Goal: Task Accomplishment & Management: Manage account settings

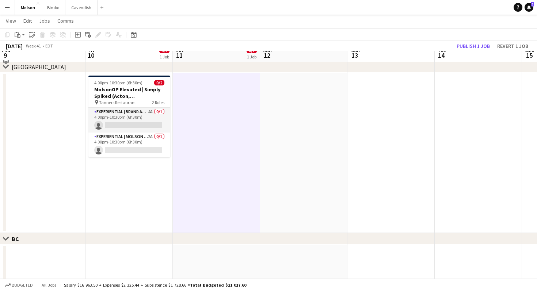
scroll to position [247, 0]
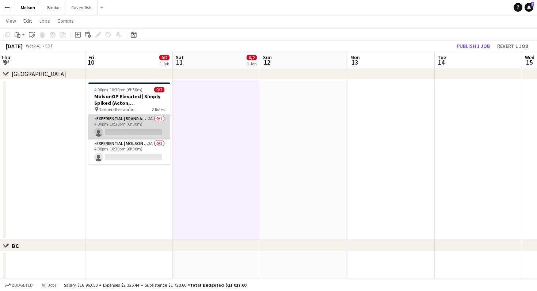
click at [131, 133] on app-card-role "Experiential | Brand Ambassador 4A 0/1 4:00pm-10:30pm (6h30m) single-neutral-ac…" at bounding box center [129, 127] width 82 height 25
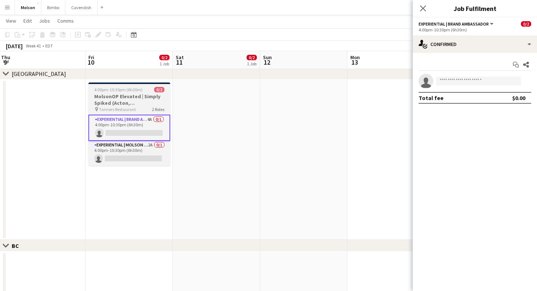
click at [135, 108] on div "pin Tanners Restaurant 2 Roles" at bounding box center [129, 109] width 82 height 6
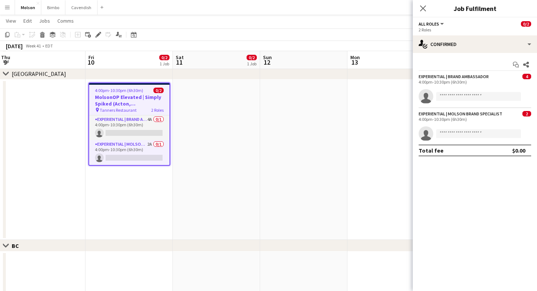
click at [231, 150] on app-date-cell at bounding box center [216, 160] width 87 height 160
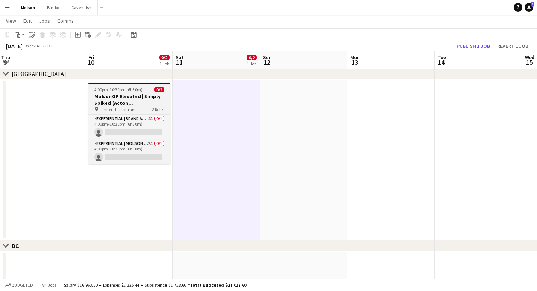
click at [136, 100] on h3 "MolsonOP Elevated | Simply Spiked (Acton, ON)" at bounding box center [129, 99] width 82 height 13
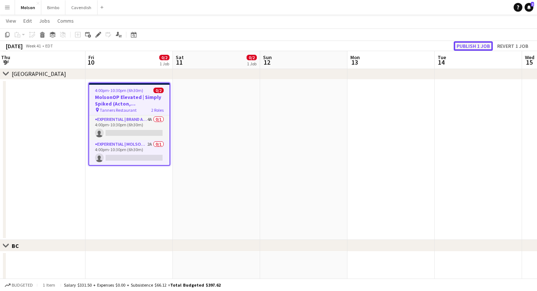
click at [484, 46] on button "Publish 1 job" at bounding box center [472, 45] width 39 height 9
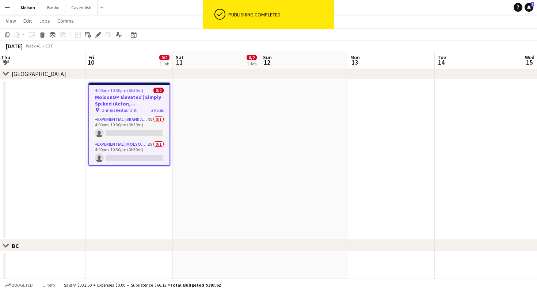
click at [145, 112] on div "pin Tanners Restaurant 2 Roles" at bounding box center [129, 110] width 80 height 6
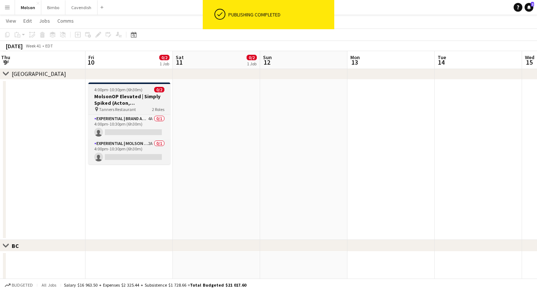
click at [145, 112] on div "pin Tanners Restaurant 2 Roles" at bounding box center [129, 109] width 82 height 6
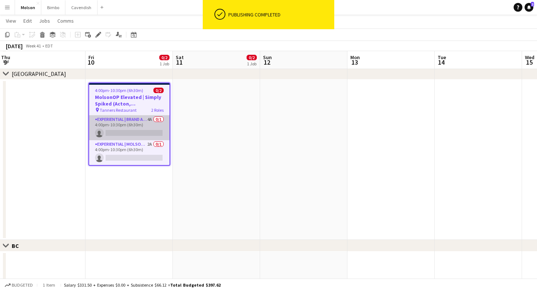
click at [147, 123] on app-card-role "Experiential | Brand Ambassador 4A 0/1 4:00pm-10:30pm (6h30m) single-neutral-ac…" at bounding box center [129, 127] width 80 height 25
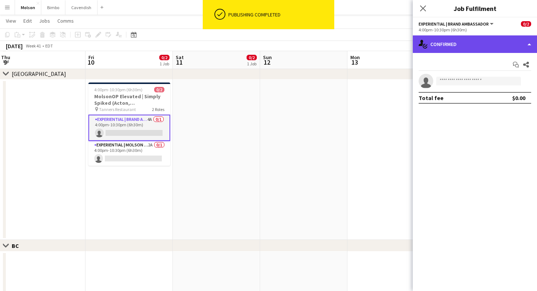
click at [515, 46] on div "single-neutral-actions-check-2 Confirmed" at bounding box center [474, 44] width 124 height 18
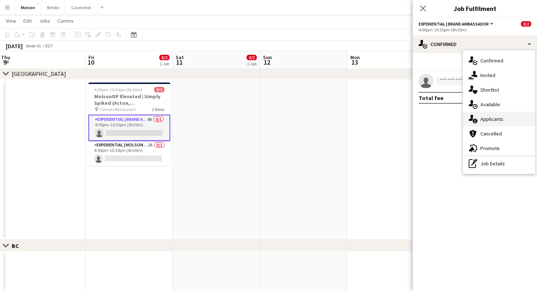
click at [512, 116] on div "single-neutral-actions-information Applicants" at bounding box center [498, 119] width 72 height 15
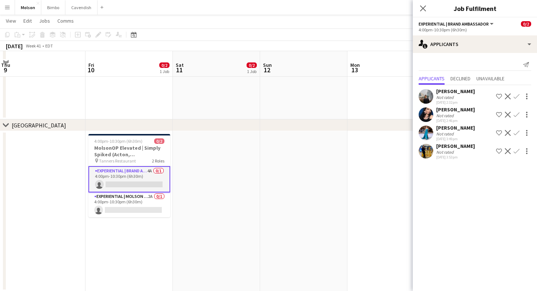
scroll to position [266, 0]
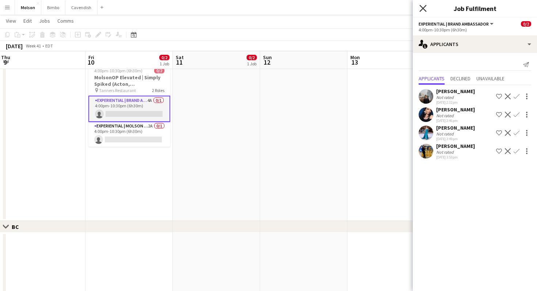
click at [423, 9] on icon "Close pop-in" at bounding box center [422, 8] width 7 height 7
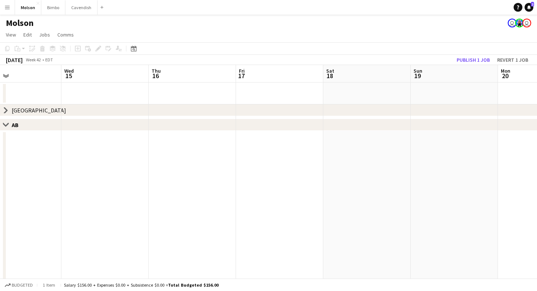
scroll to position [0, 185]
click at [26, 7] on button "Molson Close" at bounding box center [28, 7] width 26 height 14
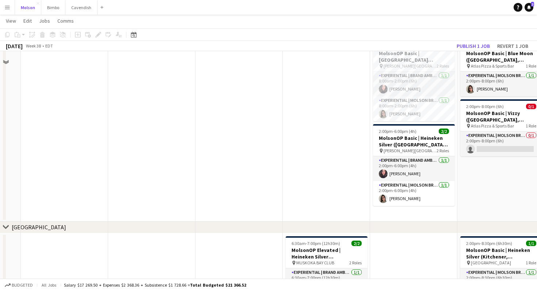
scroll to position [348, 0]
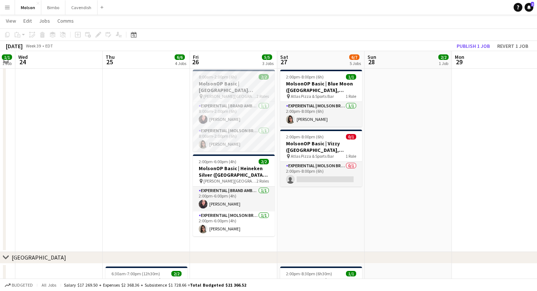
click at [242, 83] on h3 "MolsonOP Basic | [GEOGRAPHIC_DATA] ([GEOGRAPHIC_DATA], [GEOGRAPHIC_DATA])" at bounding box center [234, 86] width 82 height 13
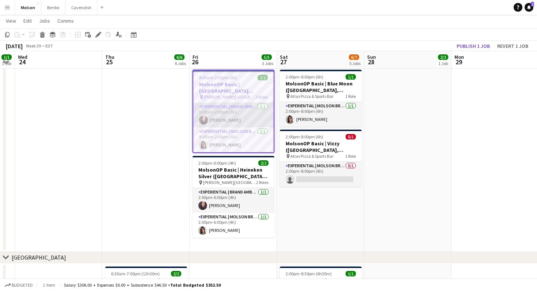
click at [249, 116] on app-card-role "Experiential | Brand Ambassador 1/1 8:00am-2:00pm (6h) Sara Mancera Barreto" at bounding box center [233, 115] width 80 height 25
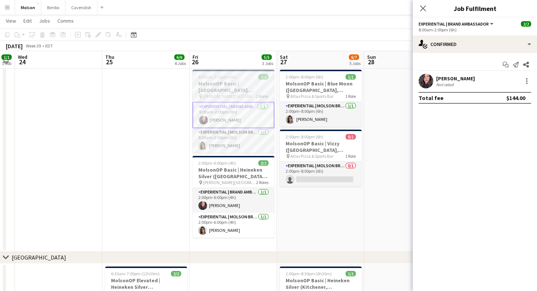
click at [220, 89] on h3 "MolsonOP Basic | [GEOGRAPHIC_DATA] ([GEOGRAPHIC_DATA], [GEOGRAPHIC_DATA])" at bounding box center [233, 86] width 82 height 13
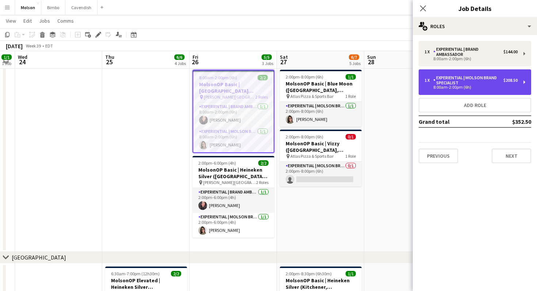
click at [472, 78] on div "Experiential | Molson Brand Specialist" at bounding box center [468, 80] width 70 height 10
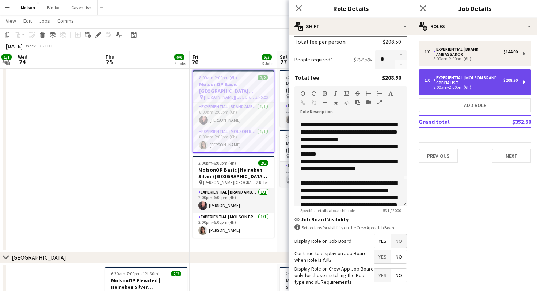
scroll to position [29, 0]
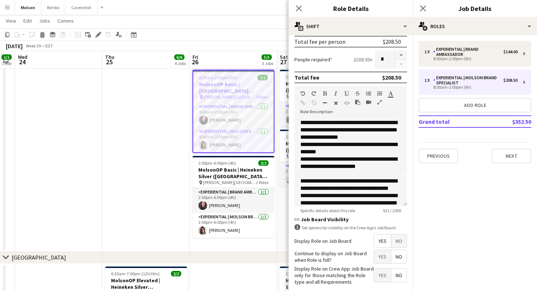
click at [436, 16] on div "Close pop-in Job Details" at bounding box center [474, 9] width 124 height 18
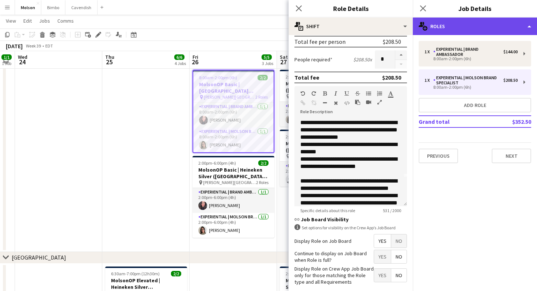
click at [436, 28] on div "multiple-users-add Roles" at bounding box center [474, 27] width 124 height 18
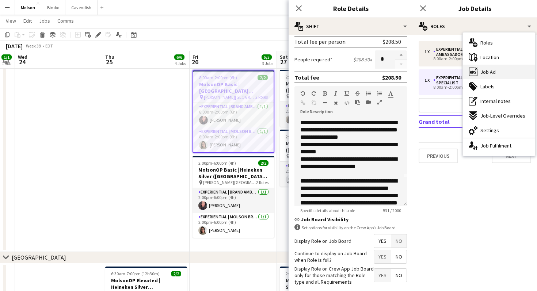
click at [484, 75] on div "ads-window Job Ad" at bounding box center [498, 72] width 72 height 15
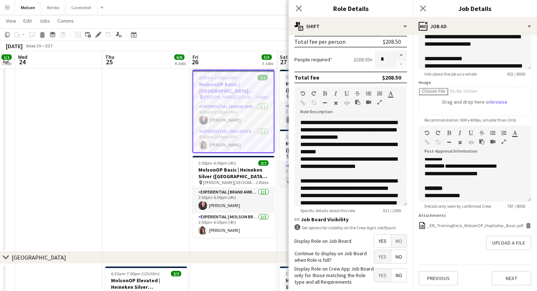
scroll to position [89, 0]
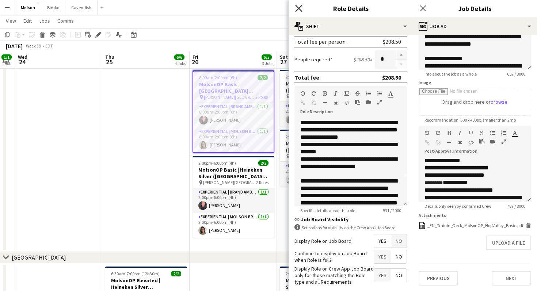
click at [297, 9] on icon "Close pop-in" at bounding box center [298, 8] width 7 height 7
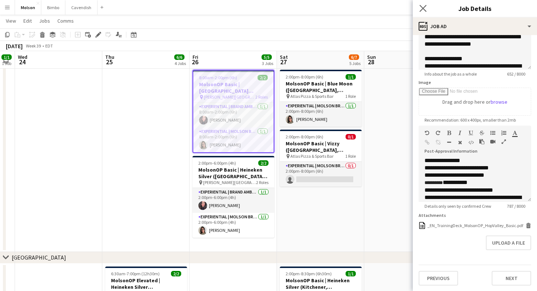
click at [420, 3] on app-icon "Close pop-in" at bounding box center [423, 8] width 11 height 11
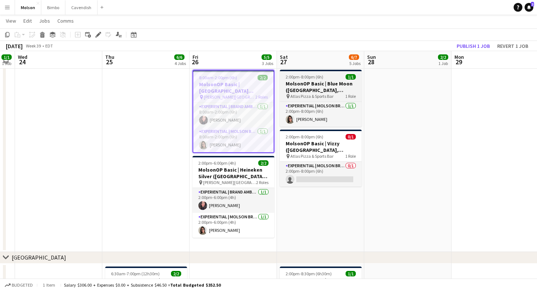
click at [316, 95] on span "Atlas Pizza & Sports Bar" at bounding box center [311, 95] width 43 height 5
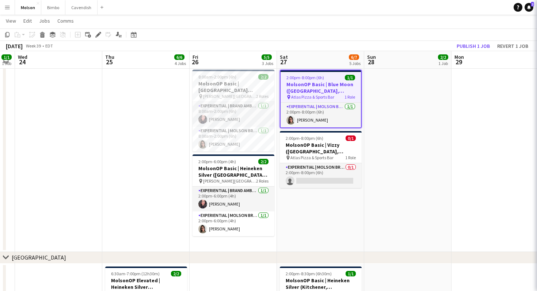
type input "**********"
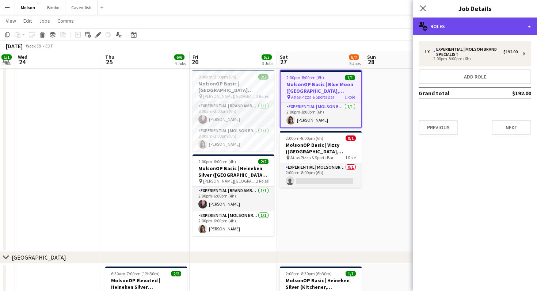
click at [443, 27] on div "multiple-users-add Roles" at bounding box center [474, 27] width 124 height 18
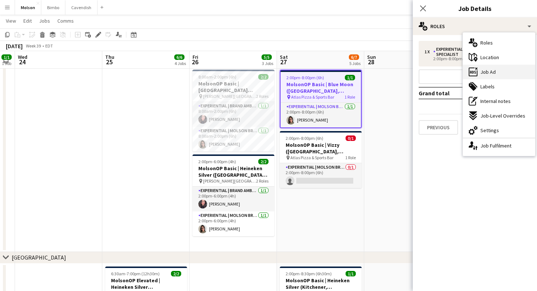
click at [484, 77] on div "ads-window Job Ad" at bounding box center [498, 72] width 72 height 15
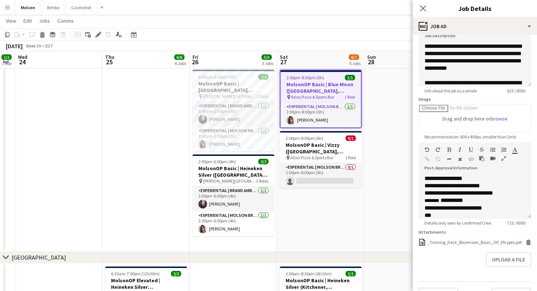
scroll to position [97, 0]
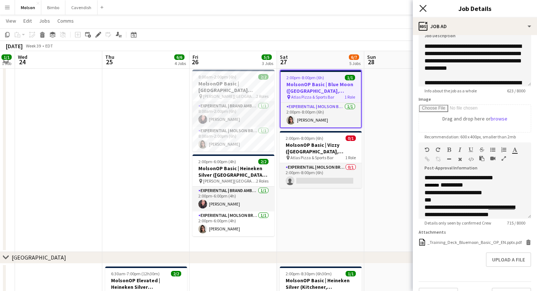
click at [420, 9] on icon "Close pop-in" at bounding box center [422, 8] width 7 height 7
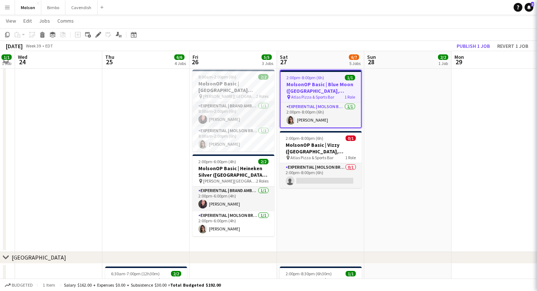
click at [398, 124] on app-date-cell at bounding box center [407, 159] width 87 height 185
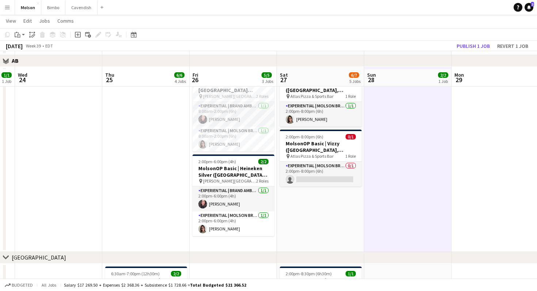
scroll to position [346, 0]
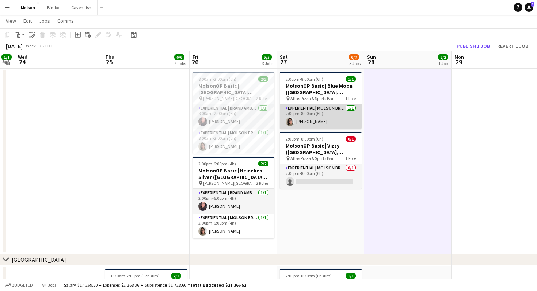
click at [312, 120] on app-card-role "Experiential | Molson Brand Specialist [DATE] 2:00pm-8:00pm (6h) [PERSON_NAME]" at bounding box center [321, 116] width 82 height 25
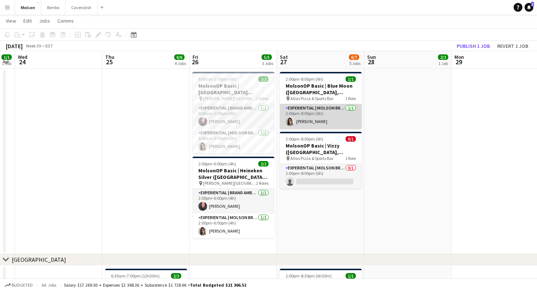
click at [307, 106] on app-card-role "Experiential | Molson Brand Specialist [DATE] 2:00pm-8:00pm (6h) [PERSON_NAME]" at bounding box center [321, 116] width 82 height 25
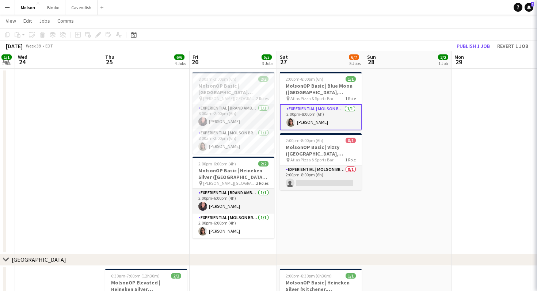
click at [307, 106] on app-card-role "Experiential | Molson Brand Specialist [DATE] 2:00pm-8:00pm (6h) [PERSON_NAME]" at bounding box center [321, 117] width 82 height 26
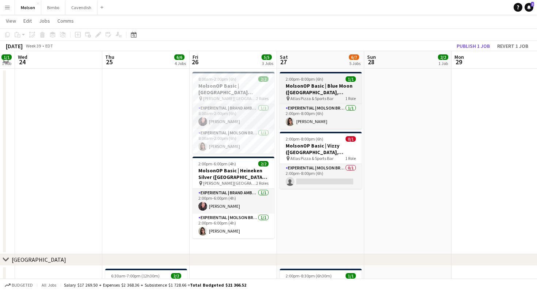
click at [315, 88] on h3 "MolsonOP Basic | Blue Moon ([GEOGRAPHIC_DATA], [GEOGRAPHIC_DATA])" at bounding box center [321, 88] width 82 height 13
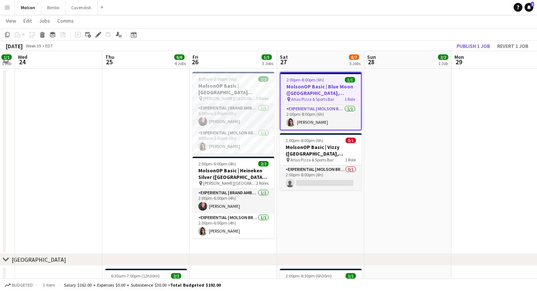
click at [315, 88] on h3 "MolsonOP Basic | Blue Moon ([GEOGRAPHIC_DATA], [GEOGRAPHIC_DATA])" at bounding box center [320, 89] width 80 height 13
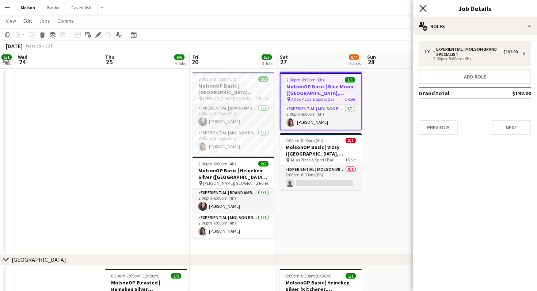
click at [422, 5] on icon "Close pop-in" at bounding box center [422, 8] width 7 height 7
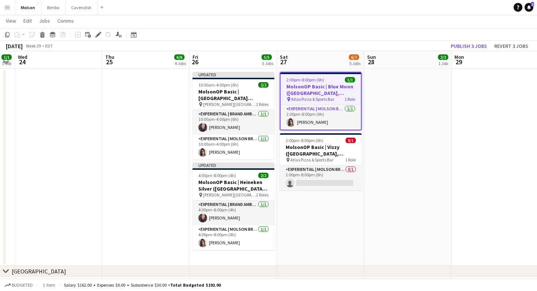
click at [332, 225] on app-date-cell "2:00pm-8:00pm (6h) 1/1 MolsonOP Basic | Blue Moon (Calgary, AB) pin Atlas Pizza…" at bounding box center [320, 167] width 87 height 197
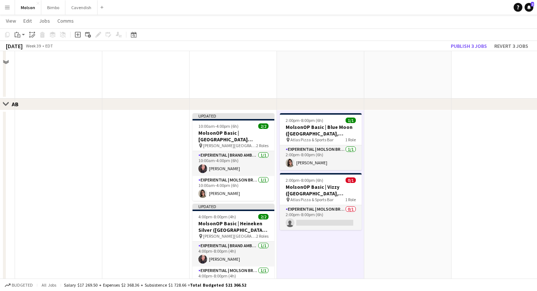
scroll to position [363, 0]
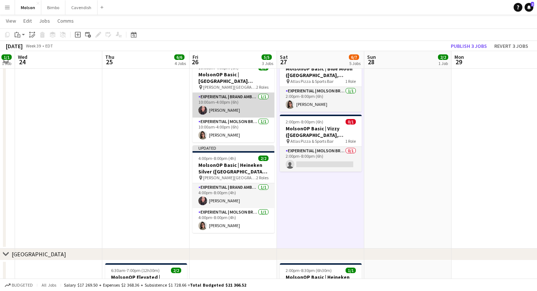
click at [231, 111] on app-card-role "Experiential | Brand Ambassador 1/1 10:00am-4:00pm (6h) Sara Mancera Barreto" at bounding box center [233, 105] width 82 height 25
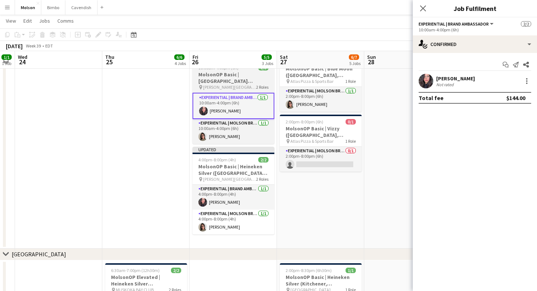
click at [234, 76] on h3 "MolsonOP Basic | [GEOGRAPHIC_DATA] ([GEOGRAPHIC_DATA], [GEOGRAPHIC_DATA])" at bounding box center [233, 77] width 82 height 13
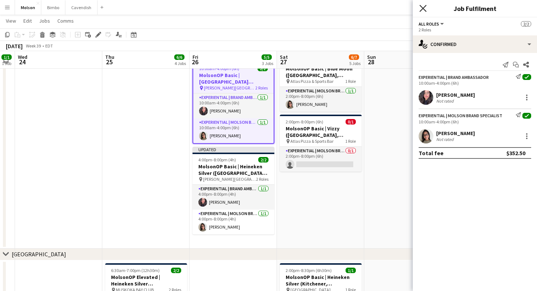
click at [420, 6] on icon at bounding box center [422, 8] width 7 height 7
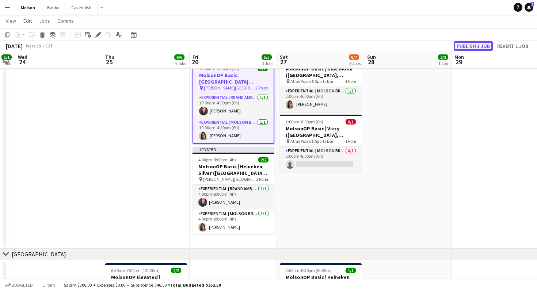
click at [468, 44] on button "Publish 1 job" at bounding box center [472, 45] width 39 height 9
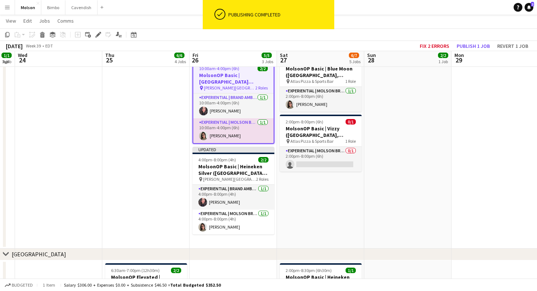
scroll to position [358, 0]
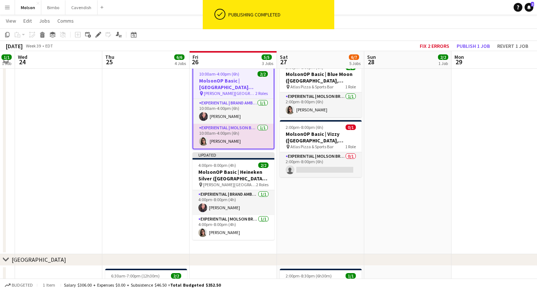
click at [171, 129] on app-date-cell at bounding box center [145, 155] width 87 height 197
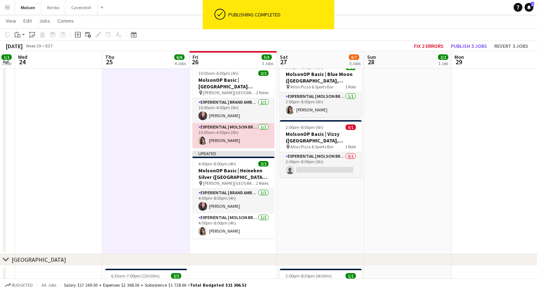
click at [231, 125] on app-card-role "Experiential | Molson Brand Specialist 1/1 10:00am-4:00pm (6h) Karla Inac" at bounding box center [233, 135] width 82 height 25
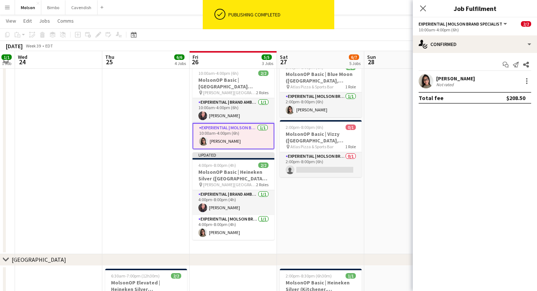
click at [315, 185] on app-date-cell "2:00pm-8:00pm (6h) 1/1 MolsonOP Basic | Blue Moon (Calgary, AB) pin Atlas Pizza…" at bounding box center [320, 155] width 87 height 197
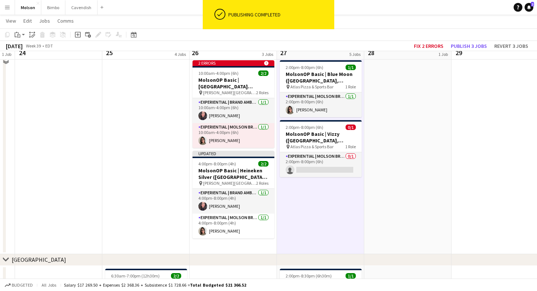
scroll to position [347, 0]
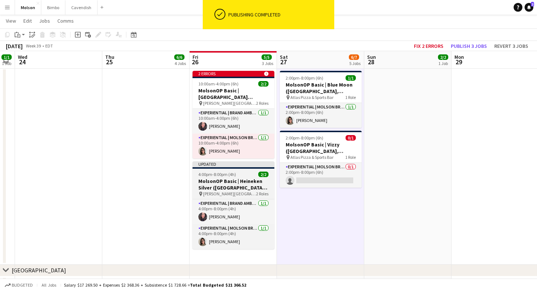
click at [225, 173] on span "4:00pm-8:00pm (4h)" at bounding box center [217, 174] width 38 height 5
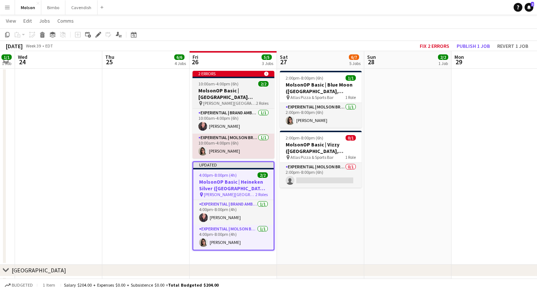
click at [239, 78] on div at bounding box center [233, 77] width 82 height 1
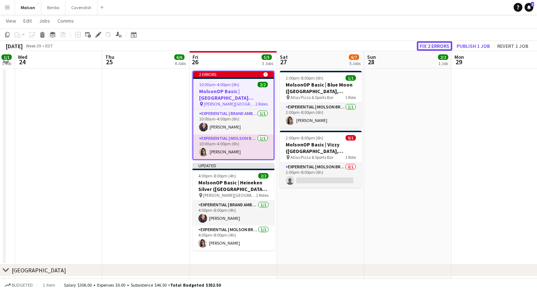
click at [432, 44] on button "Fix 2 errors" at bounding box center [433, 45] width 35 height 9
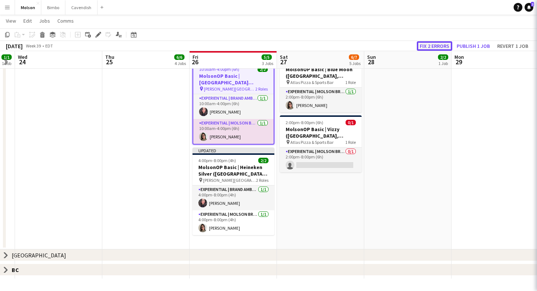
scroll to position [77, 0]
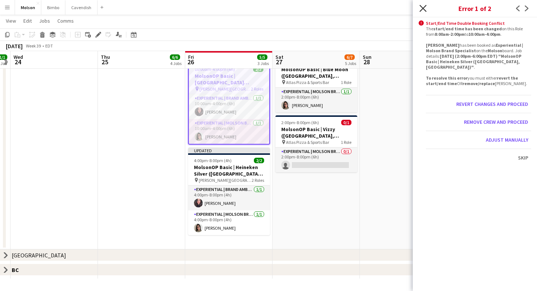
click at [424, 10] on icon at bounding box center [422, 8] width 7 height 7
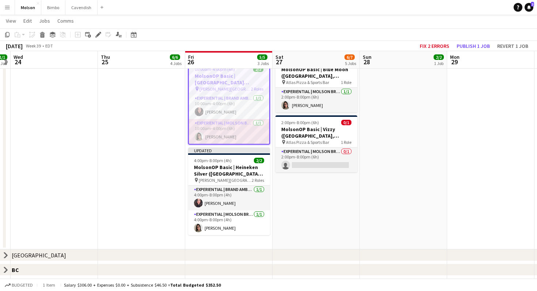
click at [225, 130] on app-card-role "Experiential | Molson Brand Specialist 1/1 10:00am-4:00pm (6h) Karla Inac" at bounding box center [229, 131] width 80 height 25
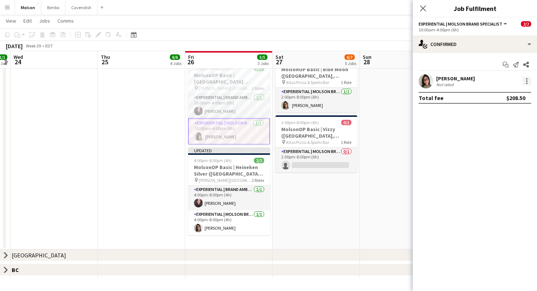
click at [522, 79] on div at bounding box center [526, 81] width 9 height 9
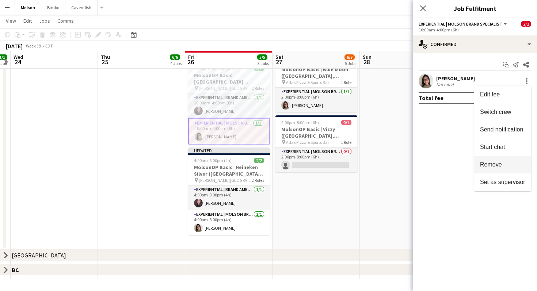
click at [485, 161] on span "Remove" at bounding box center [491, 164] width 22 height 6
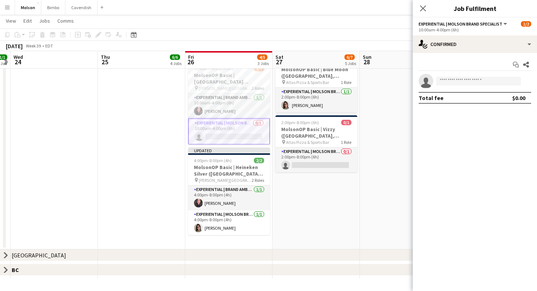
click at [238, 132] on app-card-role "Experiential | Molson Brand Specialist 0/1 10:00am-4:00pm (6h) single-neutral-a…" at bounding box center [229, 131] width 82 height 26
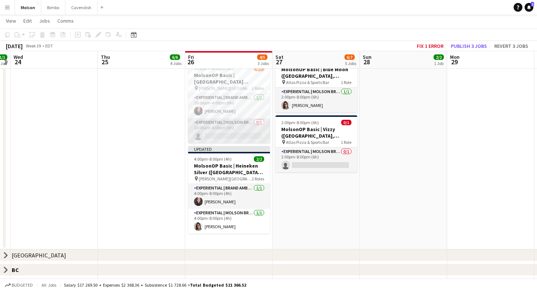
click at [238, 132] on app-card-role "Experiential | Molson Brand Specialist 0/1 10:00am-4:00pm (6h) single-neutral-a…" at bounding box center [229, 130] width 82 height 25
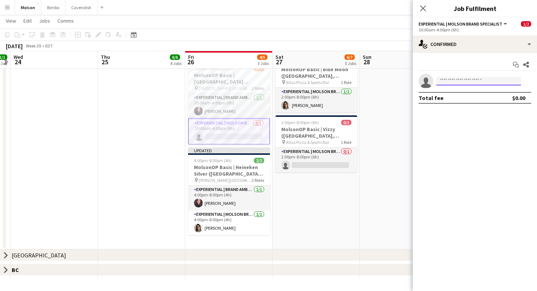
click at [483, 77] on input at bounding box center [478, 81] width 85 height 9
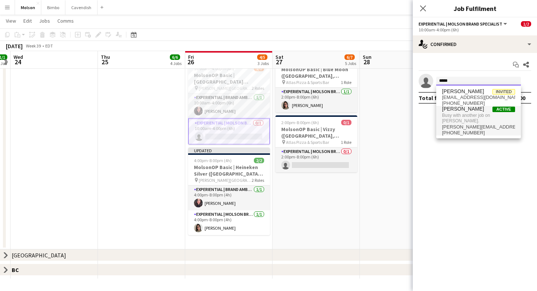
type input "*****"
click at [471, 124] on span "[PERSON_NAME][EMAIL_ADDRESS][DOMAIN_NAME]" at bounding box center [478, 127] width 73 height 6
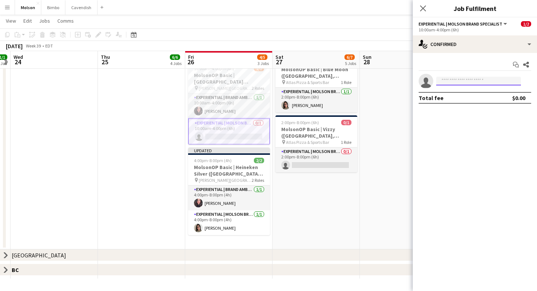
click at [458, 81] on input at bounding box center [478, 81] width 85 height 9
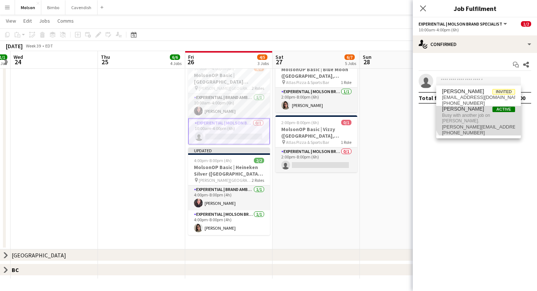
click at [480, 109] on span "Karla Inac Active" at bounding box center [478, 109] width 73 height 6
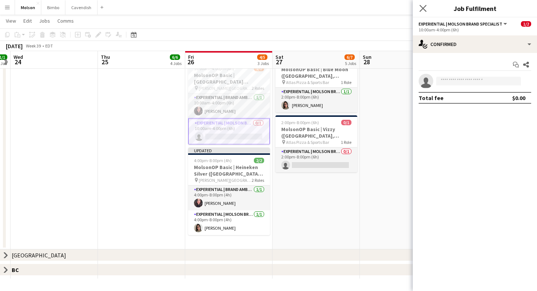
click at [426, 11] on app-icon "Close pop-in" at bounding box center [423, 8] width 11 height 11
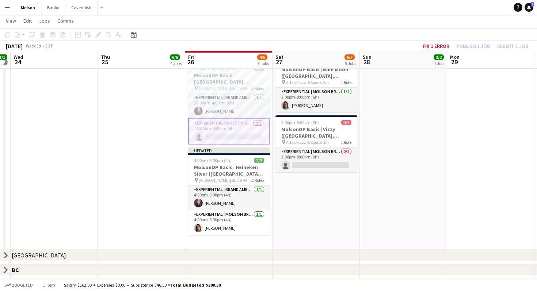
click at [242, 126] on app-card-role "Experiential | Molson Brand Specialist 0/1 10:00am-4:00pm (6h) single-neutral-a…" at bounding box center [229, 131] width 82 height 26
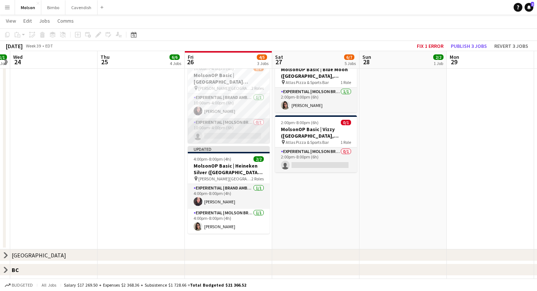
click at [242, 126] on app-card-role "Experiential | Molson Brand Specialist 0/1 10:00am-4:00pm (6h) single-neutral-a…" at bounding box center [229, 130] width 82 height 25
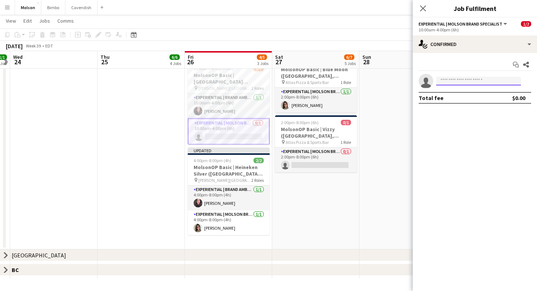
click at [472, 78] on input at bounding box center [478, 81] width 85 height 9
type input "*****"
click at [501, 111] on mat-expansion-panel "check Confirmed Start chat Share single-neutral-actions Total fee $0.00" at bounding box center [474, 172] width 124 height 238
click at [480, 86] on app-invite-slot "single-neutral-actions" at bounding box center [474, 81] width 124 height 15
click at [477, 79] on input at bounding box center [478, 81] width 85 height 9
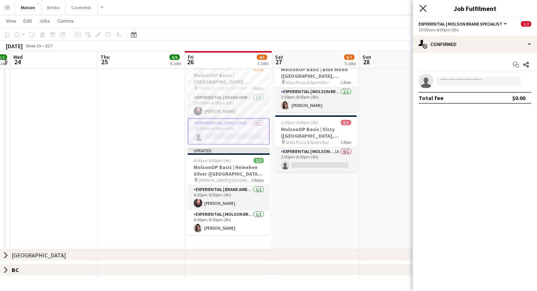
click at [423, 7] on icon "Close pop-in" at bounding box center [422, 8] width 7 height 7
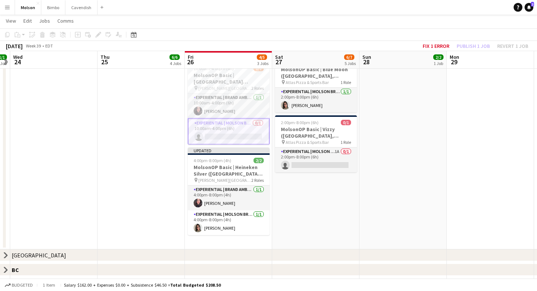
click at [367, 177] on app-date-cell at bounding box center [402, 151] width 87 height 197
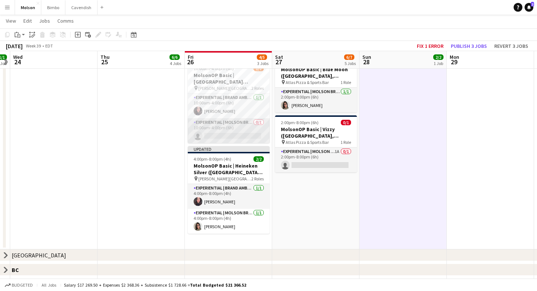
click at [246, 127] on app-card-role "Experiential | Molson Brand Specialist 0/1 10:00am-4:00pm (6h) single-neutral-a…" at bounding box center [229, 130] width 82 height 25
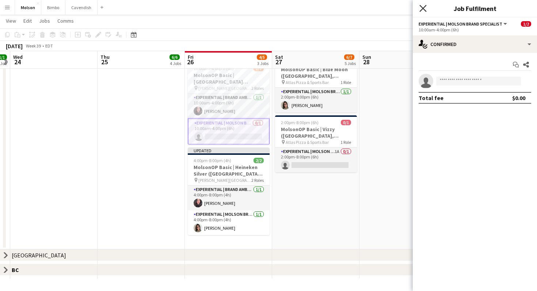
click at [423, 8] on icon at bounding box center [422, 8] width 7 height 7
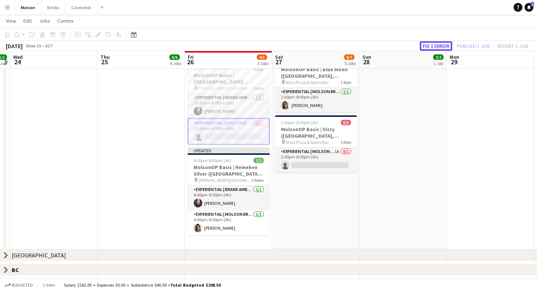
click at [437, 46] on button "Fix 1 error" at bounding box center [435, 45] width 32 height 9
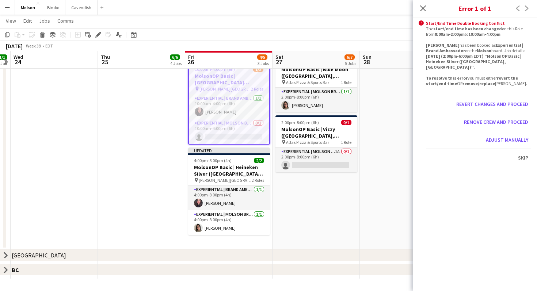
click at [474, 141] on div "Adjust manually" at bounding box center [478, 140] width 105 height 18
click at [493, 141] on button "Adjust manually" at bounding box center [506, 140] width 48 height 12
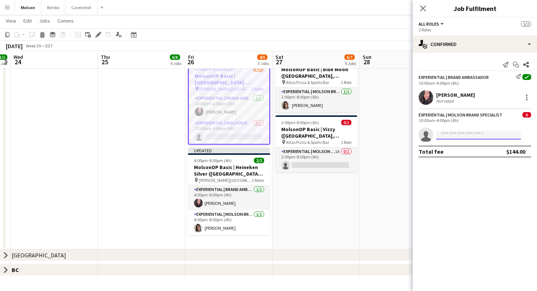
click at [454, 135] on input at bounding box center [478, 135] width 85 height 9
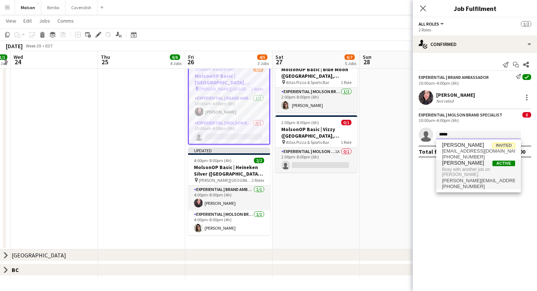
type input "*****"
click at [475, 178] on span "[PERSON_NAME][EMAIL_ADDRESS][DOMAIN_NAME]" at bounding box center [478, 181] width 73 height 6
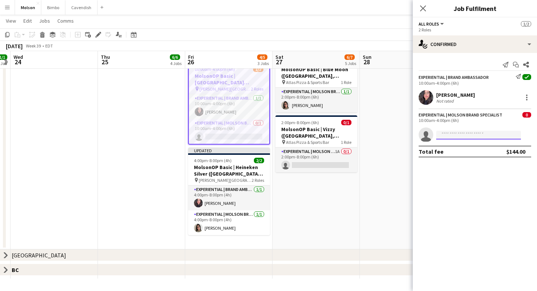
click at [463, 135] on input at bounding box center [478, 135] width 85 height 9
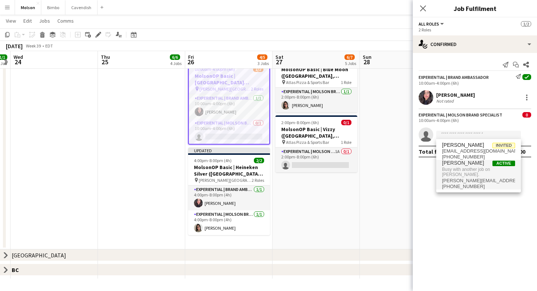
click at [380, 107] on app-date-cell at bounding box center [402, 151] width 87 height 197
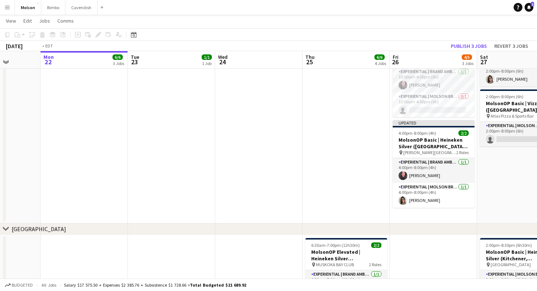
scroll to position [0, 364]
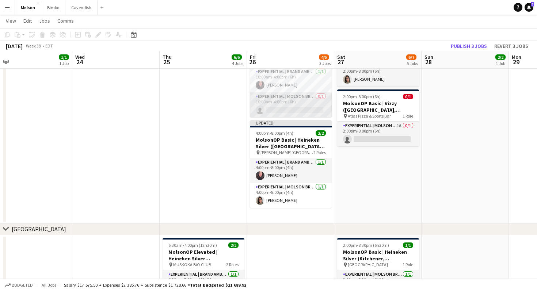
click at [280, 108] on app-card-role "Experiential | Molson Brand Specialist 0/1 10:00am-4:00pm (6h) single-neutral-a…" at bounding box center [291, 104] width 82 height 25
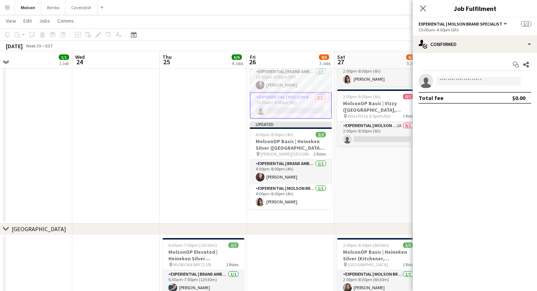
click at [470, 85] on app-invite-slot "single-neutral-actions" at bounding box center [474, 81] width 124 height 15
click at [470, 83] on input at bounding box center [478, 81] width 85 height 9
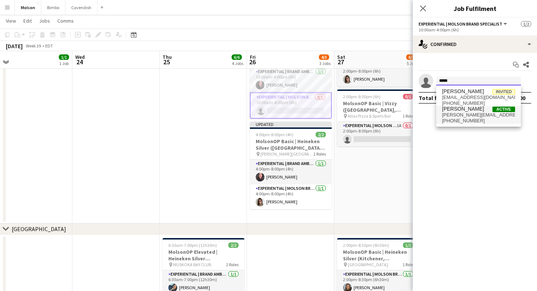
type input "*****"
click at [475, 114] on span "[PERSON_NAME][EMAIL_ADDRESS][DOMAIN_NAME]" at bounding box center [478, 115] width 73 height 6
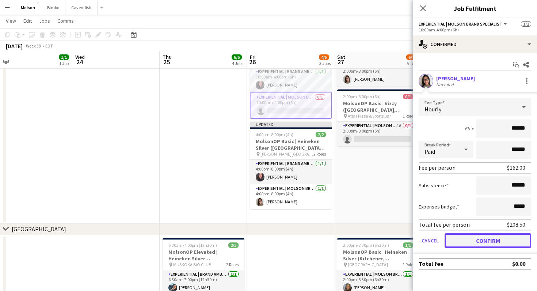
click at [477, 235] on button "Confirm" at bounding box center [487, 240] width 86 height 15
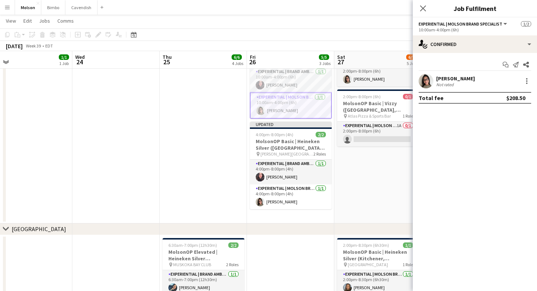
click at [382, 185] on app-date-cell "2:00pm-8:00pm (6h) 1/1 MolsonOP Basic | Blue Moon ([GEOGRAPHIC_DATA], [GEOGRAPH…" at bounding box center [377, 125] width 87 height 197
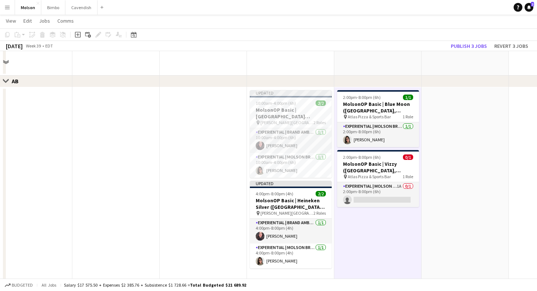
scroll to position [290, 0]
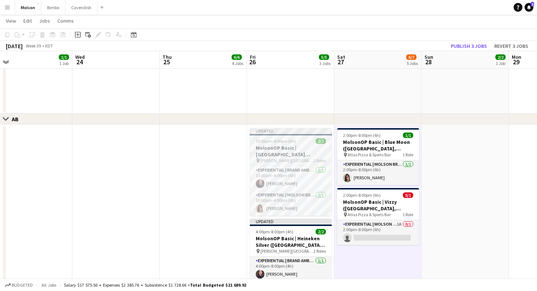
click at [304, 146] on h3 "MolsonOP Basic | [GEOGRAPHIC_DATA] ([GEOGRAPHIC_DATA], [GEOGRAPHIC_DATA])" at bounding box center [291, 151] width 82 height 13
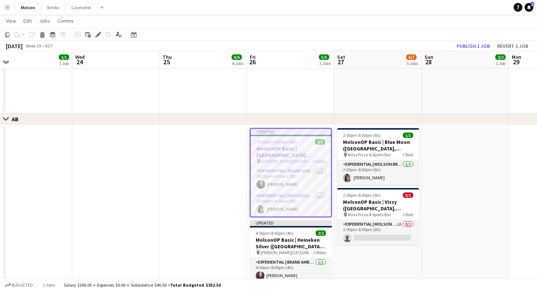
click at [478, 37] on app-toolbar "Copy Paste Paste Command V Paste with crew Command Shift V Paste linked Job [GE…" at bounding box center [268, 34] width 537 height 12
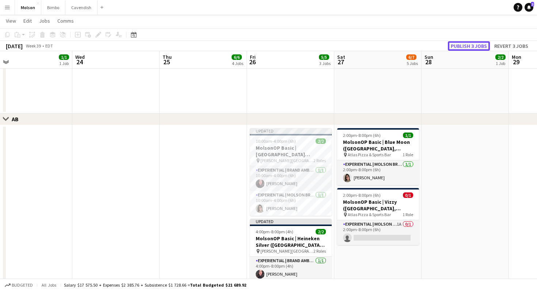
click at [478, 46] on button "Publish 3 jobs" at bounding box center [468, 45] width 42 height 9
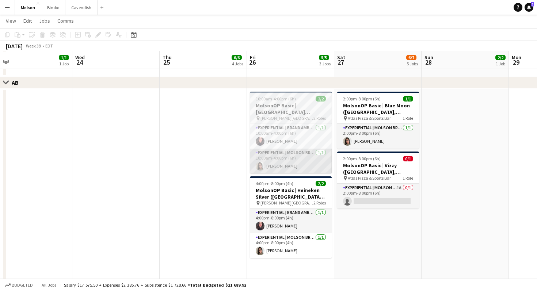
scroll to position [327, 0]
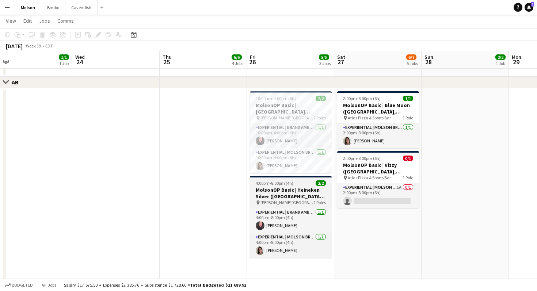
click at [304, 192] on h3 "MolsonOP Basic | Heineken Silver ([GEOGRAPHIC_DATA], [GEOGRAPHIC_DATA])" at bounding box center [291, 192] width 82 height 13
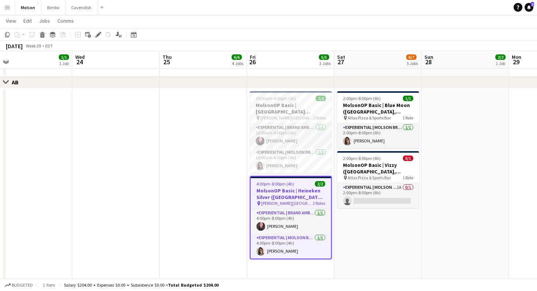
click at [379, 222] on app-date-cell "2:00pm-8:00pm (6h) 1/1 MolsonOP Basic | Blue Moon ([GEOGRAPHIC_DATA], [GEOGRAPH…" at bounding box center [377, 186] width 87 height 197
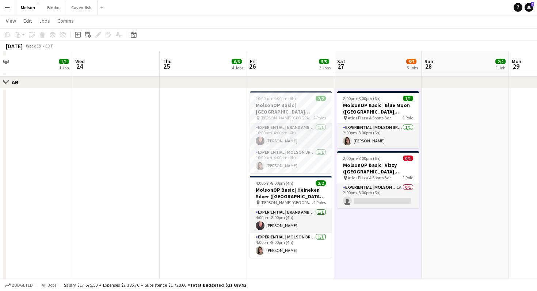
scroll to position [332, 0]
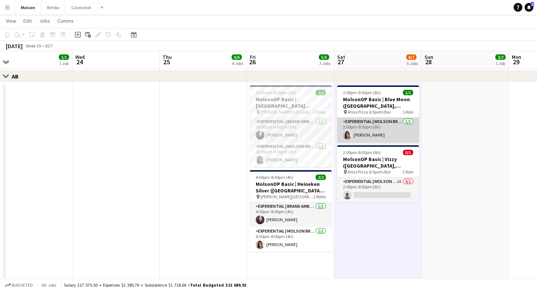
click at [366, 119] on app-card-role "Experiential | Molson Brand Specialist [DATE] 2:00pm-8:00pm (6h) [PERSON_NAME]" at bounding box center [378, 130] width 82 height 25
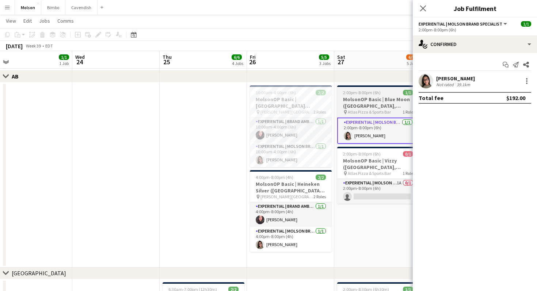
click at [369, 102] on h3 "MolsonOP Basic | Blue Moon ([GEOGRAPHIC_DATA], [GEOGRAPHIC_DATA])" at bounding box center [378, 102] width 82 height 13
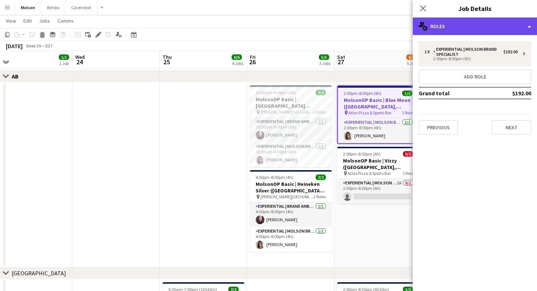
click at [459, 34] on div "multiple-users-add Roles" at bounding box center [474, 27] width 124 height 18
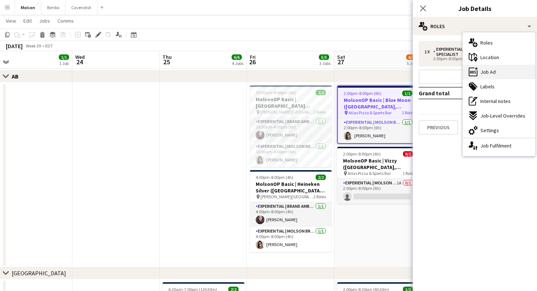
click at [489, 73] on span "Job Ad" at bounding box center [487, 72] width 15 height 7
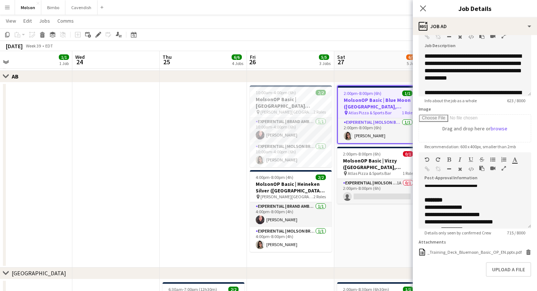
scroll to position [72, 0]
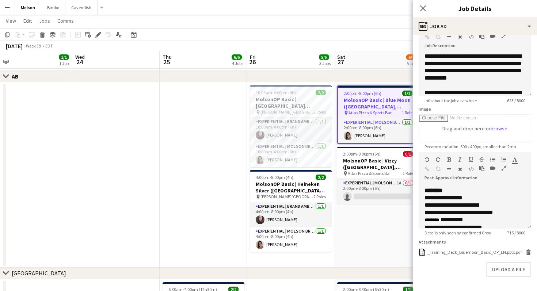
click at [378, 98] on h3 "MolsonOP Basic | Blue Moon ([GEOGRAPHIC_DATA], [GEOGRAPHIC_DATA])" at bounding box center [378, 103] width 80 height 13
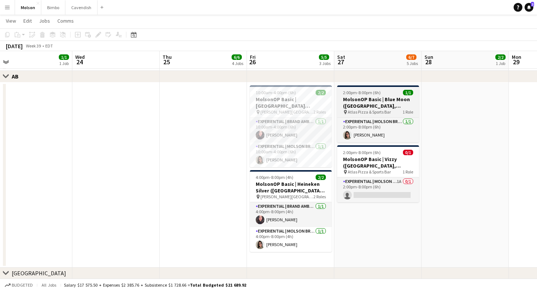
click at [378, 98] on h3 "MolsonOP Basic | Blue Moon ([GEOGRAPHIC_DATA], [GEOGRAPHIC_DATA])" at bounding box center [378, 102] width 82 height 13
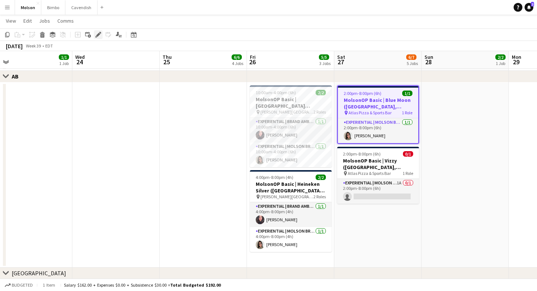
click at [97, 38] on div "Edit" at bounding box center [98, 34] width 9 height 9
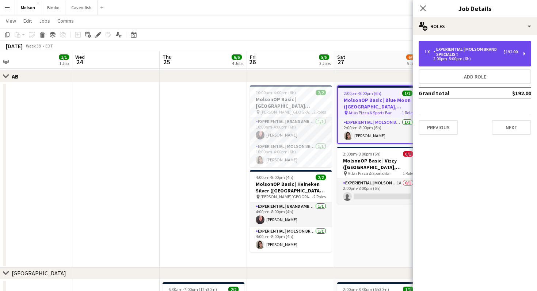
click at [465, 57] on div "Experiential | Molson Brand Specialist" at bounding box center [468, 52] width 70 height 10
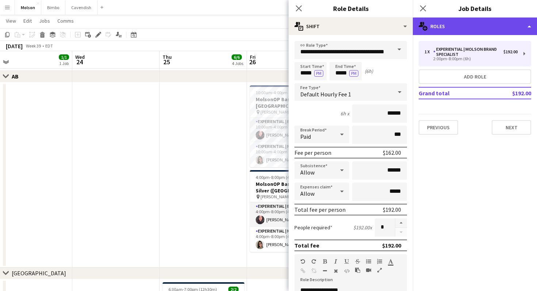
click at [459, 32] on div "multiple-users-add Roles" at bounding box center [474, 27] width 124 height 18
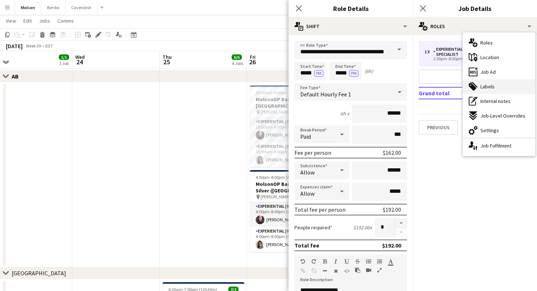
click at [478, 91] on div "tags-double Labels" at bounding box center [498, 86] width 72 height 15
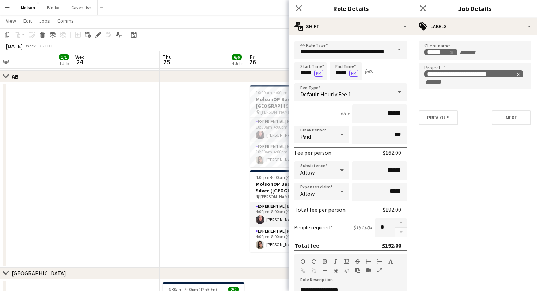
click at [469, 36] on div "**********" at bounding box center [474, 83] width 124 height 96
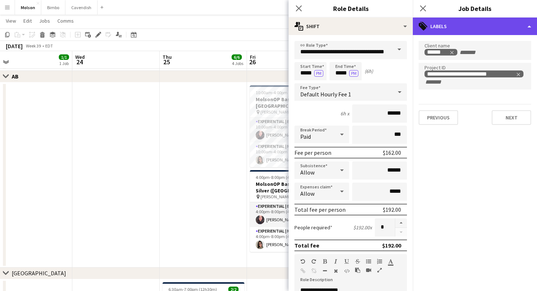
click at [468, 34] on div "tags-double Labels" at bounding box center [474, 27] width 124 height 18
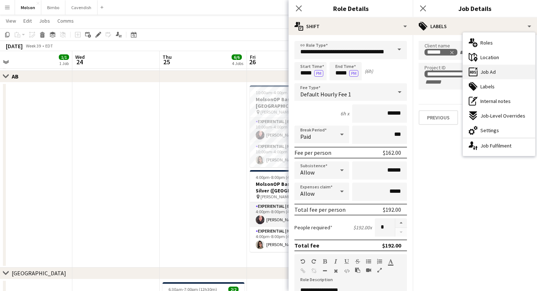
click at [484, 72] on span "Job Ad" at bounding box center [487, 72] width 15 height 7
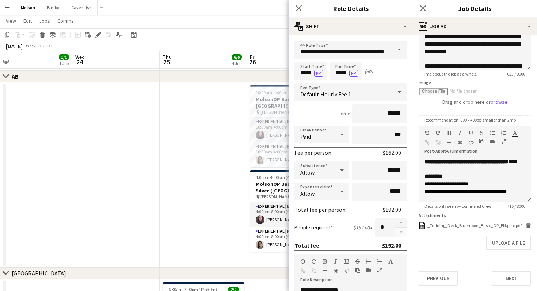
scroll to position [4, 0]
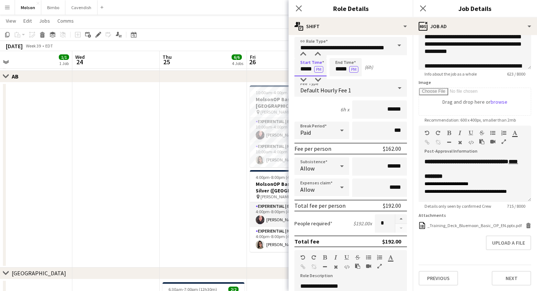
click at [305, 64] on input "*****" at bounding box center [310, 67] width 32 height 18
click at [303, 54] on div at bounding box center [303, 54] width 15 height 7
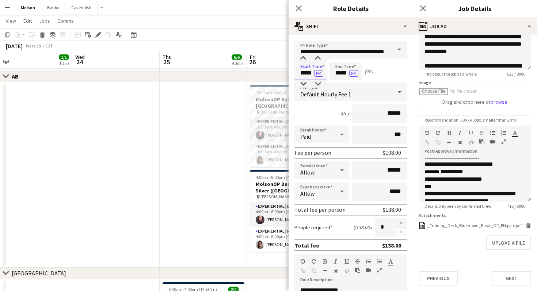
scroll to position [95, 0]
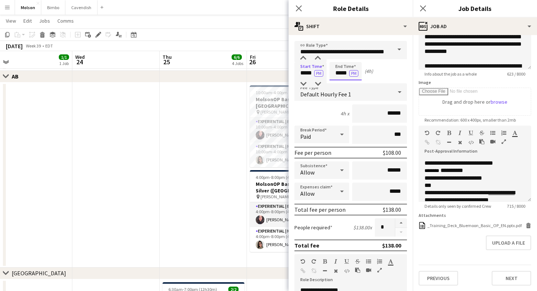
click at [339, 67] on input "*****" at bounding box center [345, 71] width 32 height 18
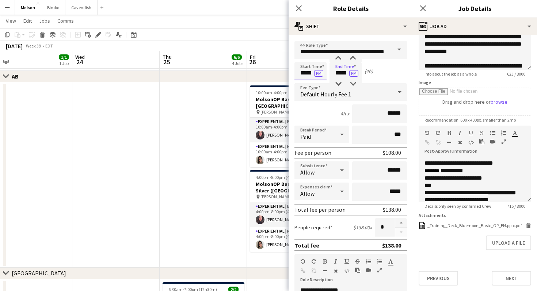
click at [304, 79] on input "*****" at bounding box center [310, 71] width 32 height 18
click at [304, 82] on div at bounding box center [303, 83] width 15 height 7
click at [303, 59] on div at bounding box center [303, 58] width 15 height 7
type input "*****"
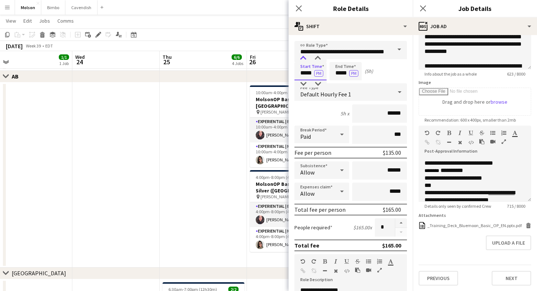
click at [303, 59] on div at bounding box center [303, 58] width 15 height 7
click at [337, 61] on form "**********" at bounding box center [350, 268] width 124 height 454
click at [337, 66] on input "*****" at bounding box center [345, 71] width 32 height 18
click at [337, 58] on div at bounding box center [338, 58] width 15 height 7
type input "*****"
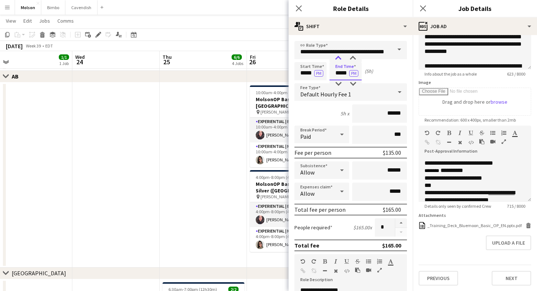
click at [337, 58] on div at bounding box center [338, 58] width 15 height 7
click at [331, 114] on div "6h x ******" at bounding box center [350, 113] width 112 height 18
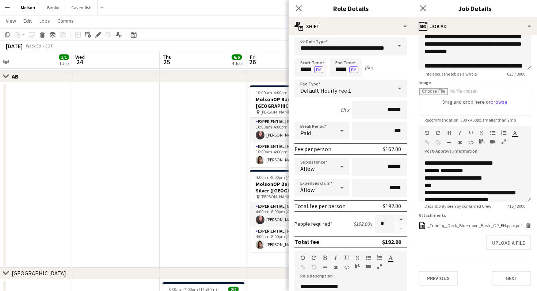
scroll to position [2, 0]
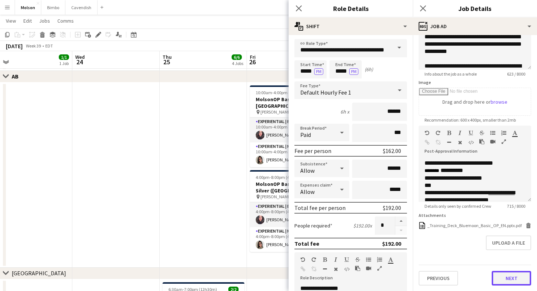
click at [500, 276] on button "Next" at bounding box center [510, 278] width 39 height 15
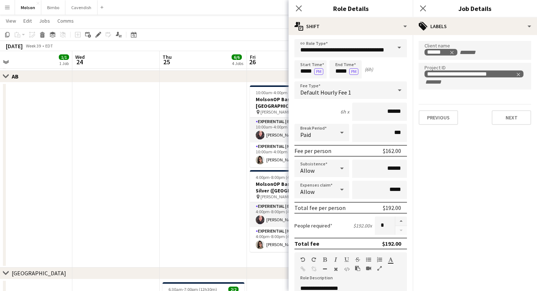
scroll to position [203, 0]
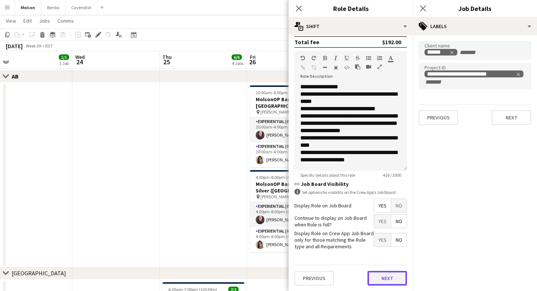
click at [385, 276] on button "Next" at bounding box center [386, 278] width 39 height 15
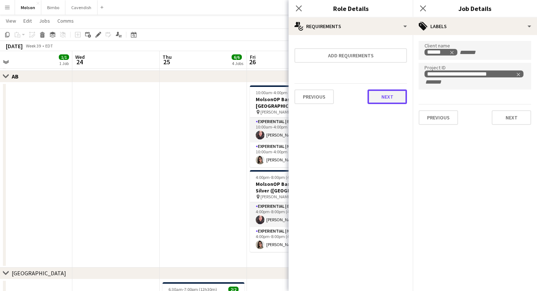
click at [375, 93] on button "Next" at bounding box center [386, 96] width 39 height 15
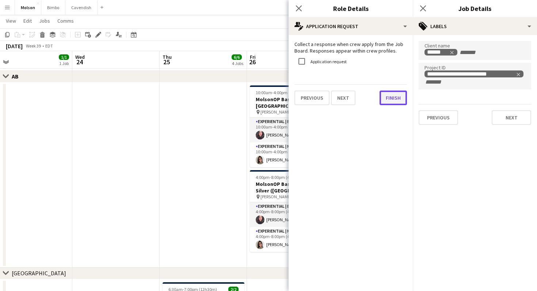
click at [385, 99] on button "Finish" at bounding box center [392, 98] width 27 height 15
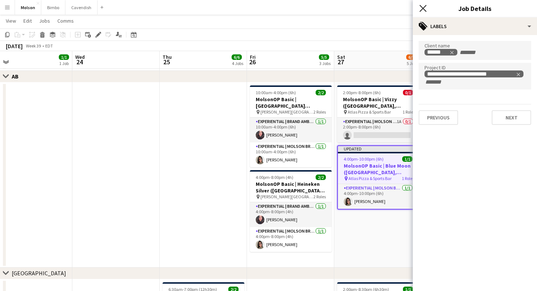
click at [422, 9] on icon at bounding box center [422, 8] width 7 height 7
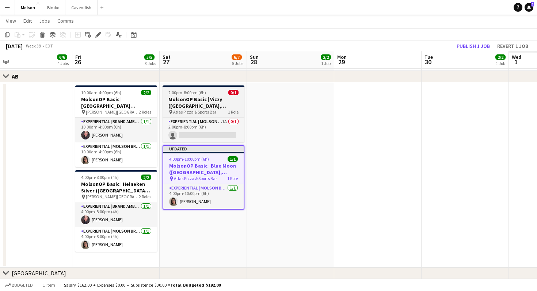
click at [244, 108] on h3 "MolsonOP Basic | Vizzy ([GEOGRAPHIC_DATA], [GEOGRAPHIC_DATA])" at bounding box center [203, 102] width 82 height 13
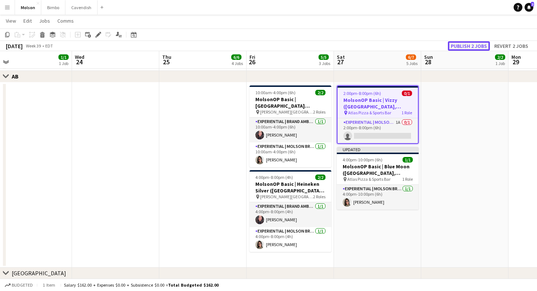
click at [457, 43] on button "Publish 2 jobs" at bounding box center [468, 45] width 42 height 9
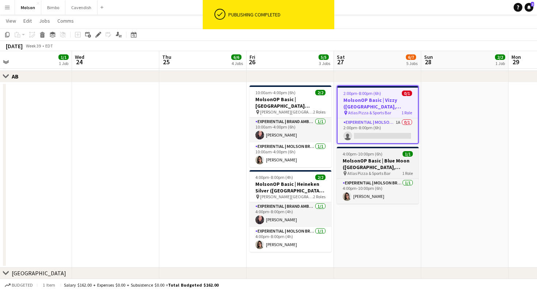
click at [381, 157] on app-job-card "4:00pm-10:00pm (6h) 1/1 MolsonOP Basic | Blue Moon ([GEOGRAPHIC_DATA], [GEOGRAP…" at bounding box center [378, 175] width 82 height 57
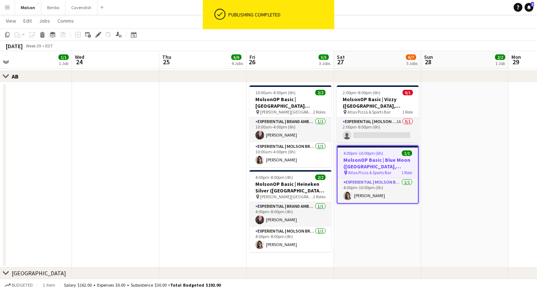
click at [369, 107] on h3 "MolsonOP Basic | Vizzy ([GEOGRAPHIC_DATA], [GEOGRAPHIC_DATA])" at bounding box center [378, 102] width 82 height 13
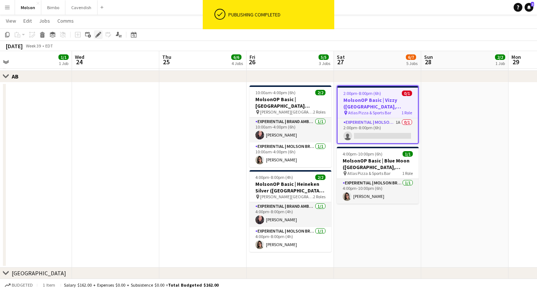
click at [97, 34] on icon "Edit" at bounding box center [98, 35] width 6 height 6
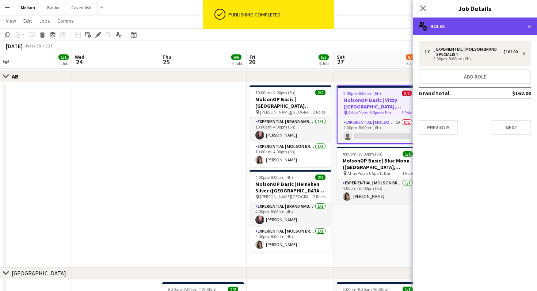
click at [456, 26] on div "multiple-users-add Roles" at bounding box center [474, 27] width 124 height 18
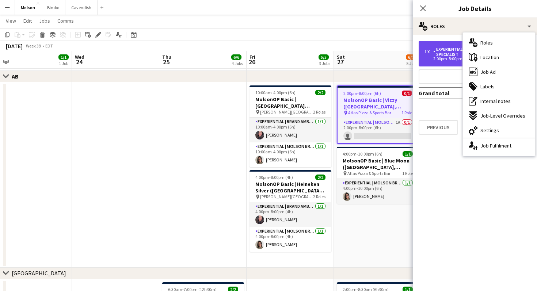
click at [451, 57] on div "2:00pm-8:00pm (6h)" at bounding box center [470, 59] width 93 height 4
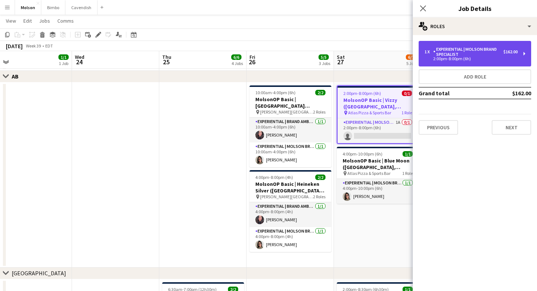
click at [446, 55] on div "Experiential | Molson Brand Specialist" at bounding box center [468, 52] width 70 height 10
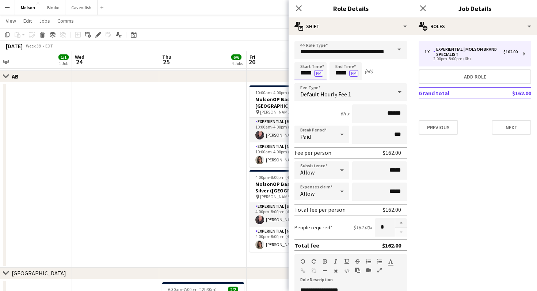
click at [311, 62] on input "*****" at bounding box center [310, 71] width 32 height 18
click at [301, 58] on div at bounding box center [303, 58] width 15 height 7
type input "*****"
click at [301, 58] on div at bounding box center [303, 58] width 15 height 7
click at [342, 61] on form "**********" at bounding box center [350, 268] width 124 height 454
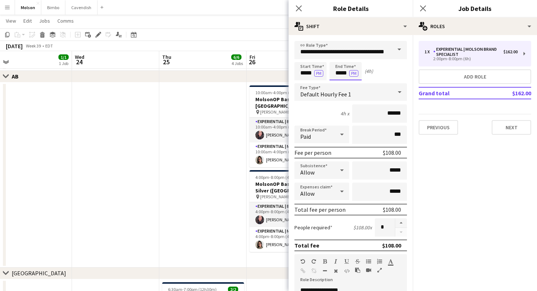
click at [341, 67] on input "*****" at bounding box center [345, 71] width 32 height 18
click at [338, 57] on div at bounding box center [338, 58] width 15 height 7
type input "*****"
click at [338, 57] on div at bounding box center [338, 58] width 15 height 7
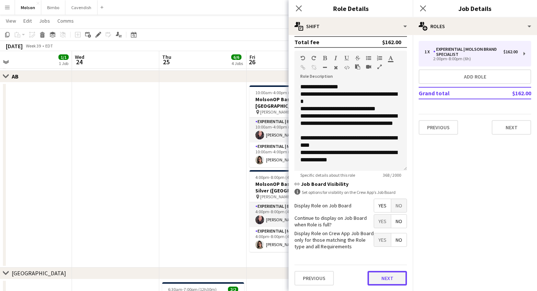
click at [386, 281] on button "Next" at bounding box center [386, 278] width 39 height 15
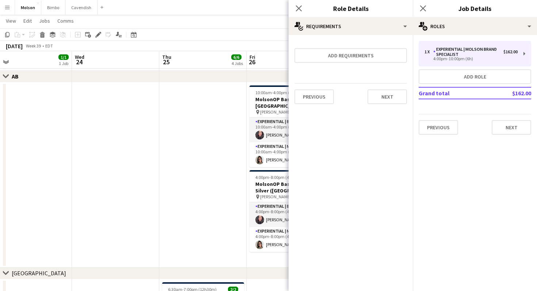
scroll to position [0, 0]
click at [373, 104] on button "Next" at bounding box center [386, 96] width 39 height 15
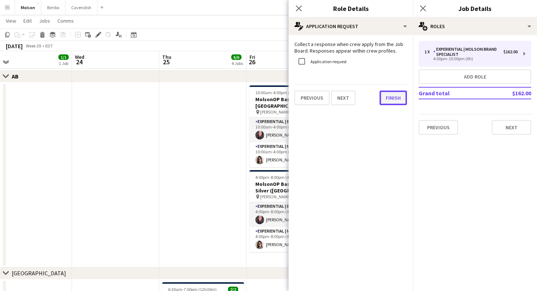
click at [381, 95] on button "Finish" at bounding box center [392, 98] width 27 height 15
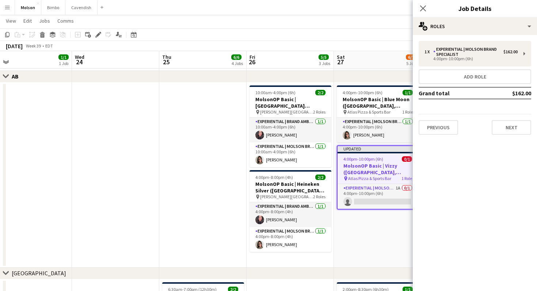
click at [505, 137] on div "1 x Experiential | Molson Brand Specialist $162.00 4:00pm-10:00pm (6h) Add role…" at bounding box center [474, 87] width 124 height 105
click at [505, 130] on button "Next" at bounding box center [510, 127] width 39 height 15
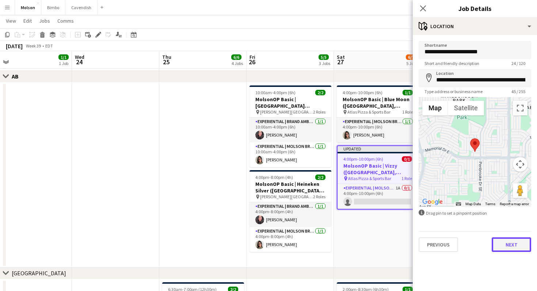
click at [500, 243] on button "Next" at bounding box center [510, 244] width 39 height 15
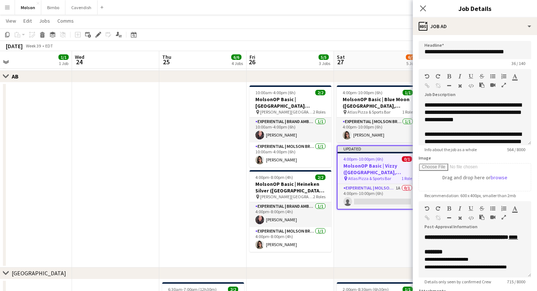
scroll to position [76, 0]
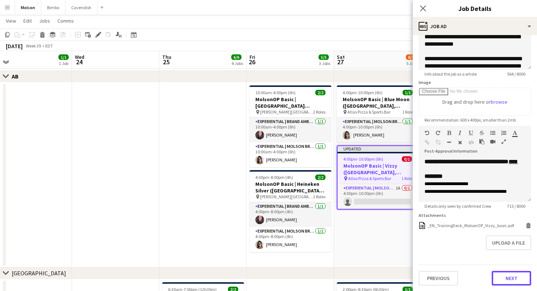
click at [514, 278] on button "Next" at bounding box center [510, 278] width 39 height 15
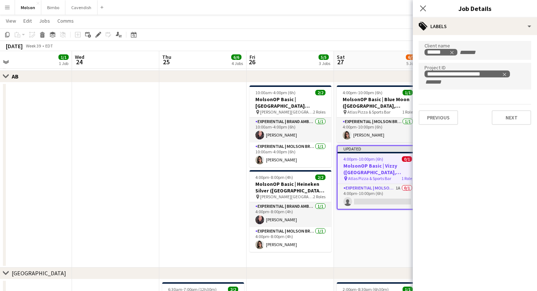
click at [508, 131] on mat-expansion-panel "**********" at bounding box center [474, 163] width 124 height 256
click at [508, 121] on button "Next" at bounding box center [510, 117] width 39 height 15
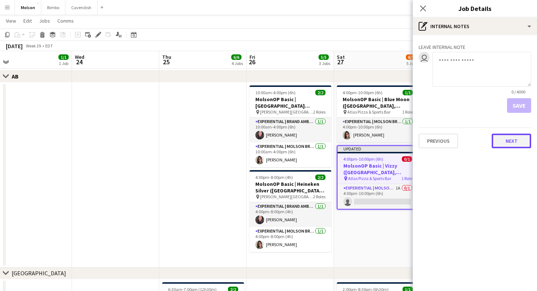
click at [518, 142] on button "Next" at bounding box center [510, 141] width 39 height 15
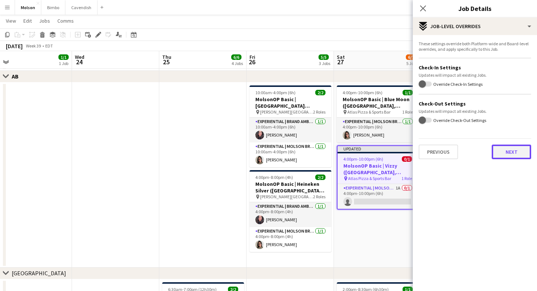
click at [512, 152] on button "Next" at bounding box center [510, 152] width 39 height 15
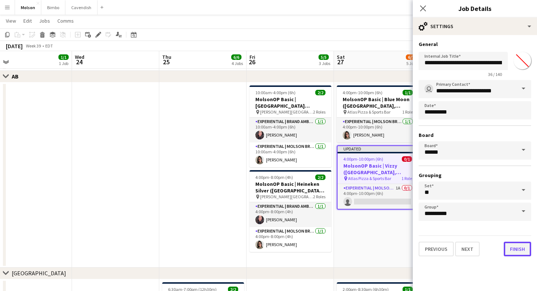
click at [522, 246] on button "Finish" at bounding box center [516, 249] width 27 height 15
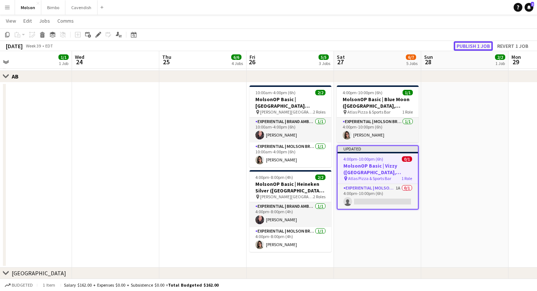
click at [465, 43] on button "Publish 1 job" at bounding box center [472, 45] width 39 height 9
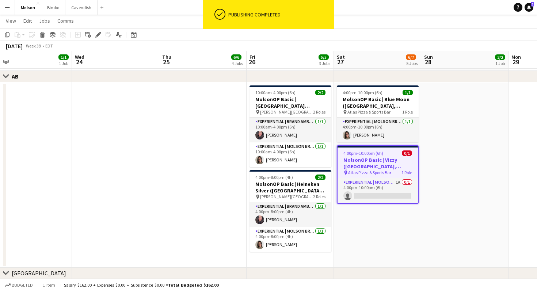
click at [417, 237] on app-date-cell "4:00pm-10:00pm (6h) 1/1 MolsonOP Basic | Blue Moon ([GEOGRAPHIC_DATA], [GEOGRAP…" at bounding box center [377, 174] width 87 height 185
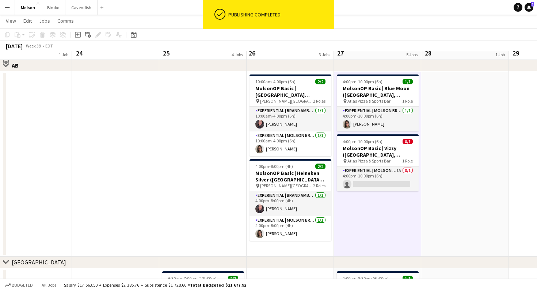
scroll to position [345, 0]
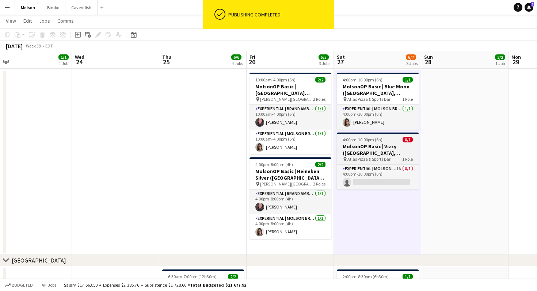
click at [378, 161] on span "Atlas Pizza & Sports Bar" at bounding box center [368, 158] width 43 height 5
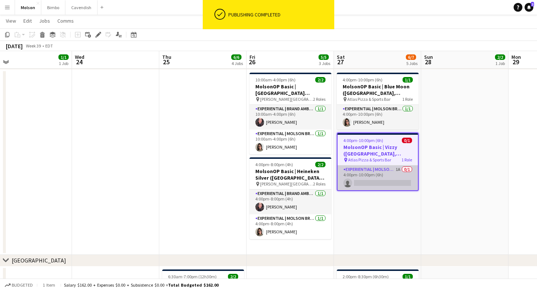
click at [381, 178] on app-card-role "Experiential | Molson Brand Specialist 1A 0/1 4:00pm-10:00pm (6h) single-neutra…" at bounding box center [377, 177] width 80 height 25
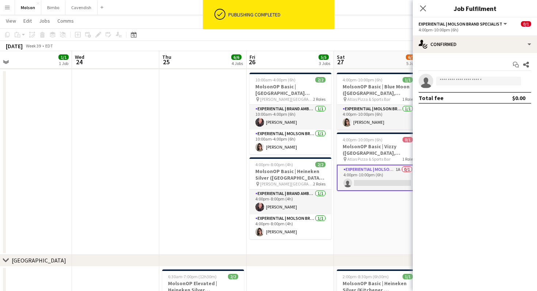
click at [447, 86] on app-invite-slot "single-neutral-actions" at bounding box center [474, 81] width 124 height 15
click at [447, 83] on input at bounding box center [478, 81] width 85 height 9
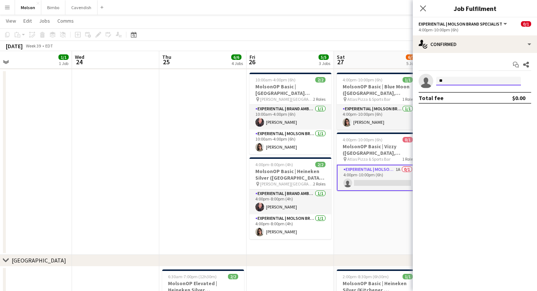
type input "*"
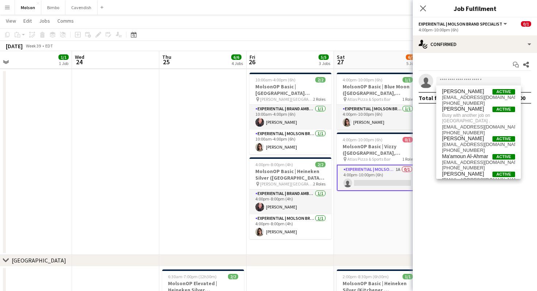
click at [61, 131] on app-date-cell at bounding box center [28, 162] width 87 height 185
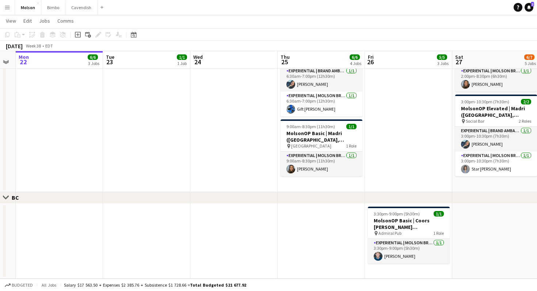
scroll to position [0, 255]
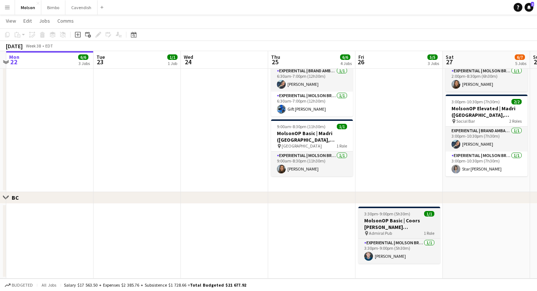
click at [374, 229] on h3 "MolsonOP Basic | Coors [PERSON_NAME] ([GEOGRAPHIC_DATA], [GEOGRAPHIC_DATA])" at bounding box center [399, 223] width 82 height 13
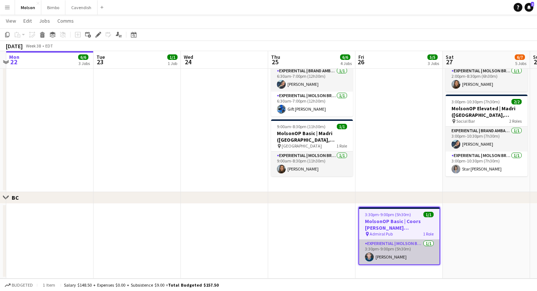
click at [379, 248] on app-card-role "Experiential | Molson Brand Specialist [DATE] 3:30pm-9:00pm (5h30m) [PERSON_NAM…" at bounding box center [399, 251] width 80 height 25
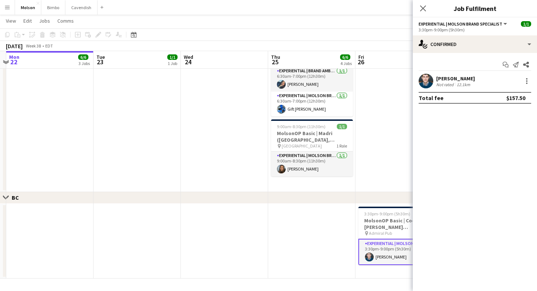
click at [451, 23] on span "Experiential | Molson Brand Specialist" at bounding box center [460, 23] width 84 height 5
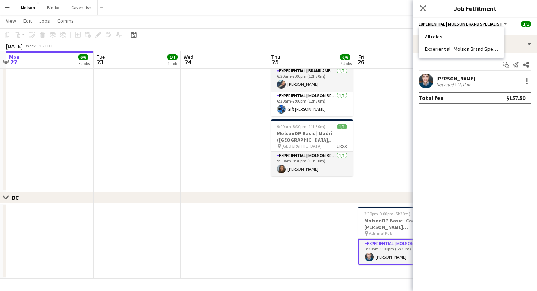
click at [445, 71] on div "Start chat Send notification Share [PERSON_NAME] Not rated 12.1km Total fee $15…" at bounding box center [474, 81] width 124 height 57
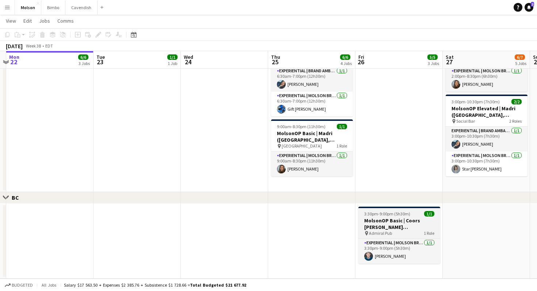
click at [381, 231] on span "Admiral Pub" at bounding box center [380, 232] width 23 height 5
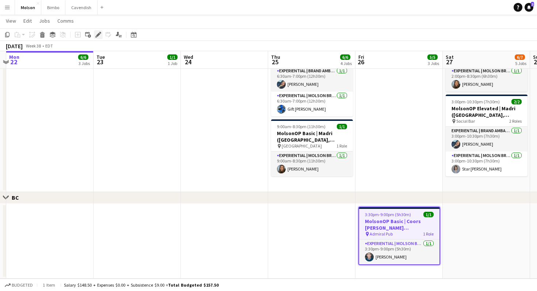
click at [95, 34] on icon "Edit" at bounding box center [98, 35] width 6 height 6
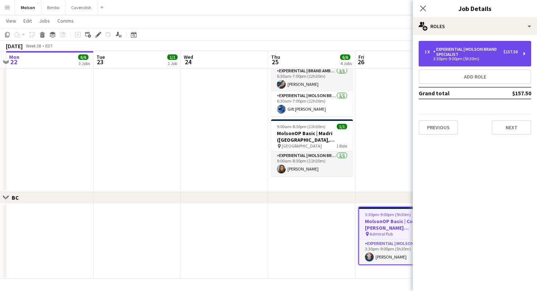
click at [480, 56] on div "Experiential | Molson Brand Specialist" at bounding box center [468, 52] width 70 height 10
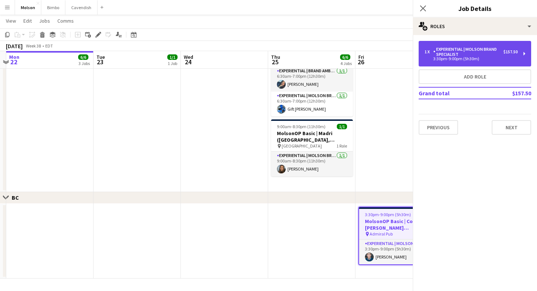
click at [480, 56] on div "Experiential | Molson Brand Specialist" at bounding box center [468, 52] width 70 height 10
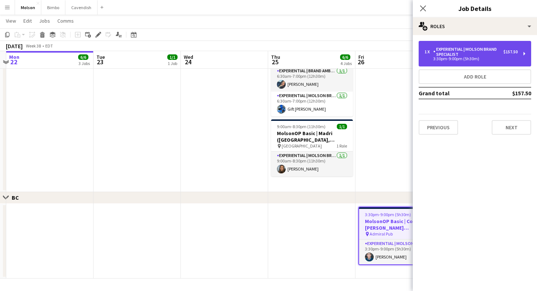
click at [480, 56] on div "Experiential | Molson Brand Specialist" at bounding box center [468, 52] width 70 height 10
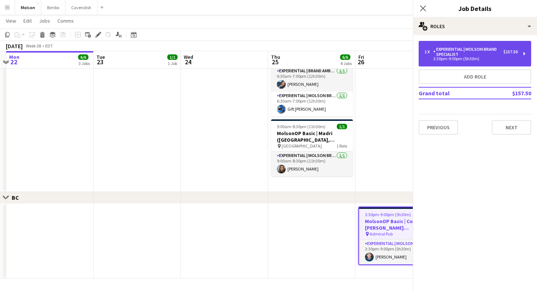
click at [480, 56] on div "Experiential | Molson Brand Specialist" at bounding box center [468, 52] width 70 height 10
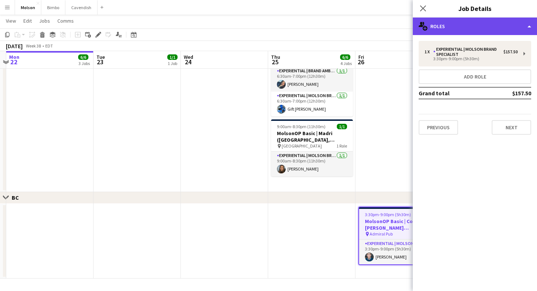
click at [476, 28] on div "multiple-users-add Roles" at bounding box center [474, 27] width 124 height 18
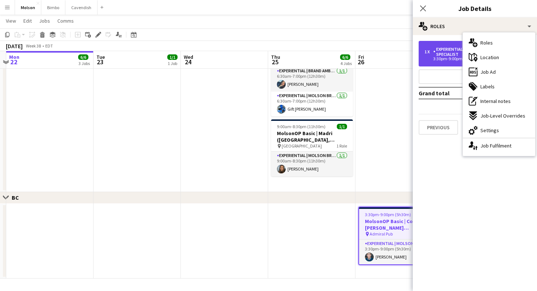
click at [447, 52] on div "Experiential | Molson Brand Specialist" at bounding box center [468, 52] width 70 height 10
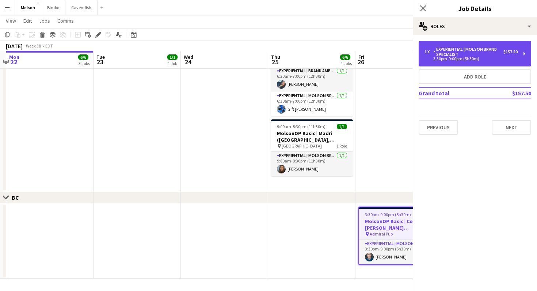
click at [447, 52] on div "Experiential | Molson Brand Specialist" at bounding box center [468, 52] width 70 height 10
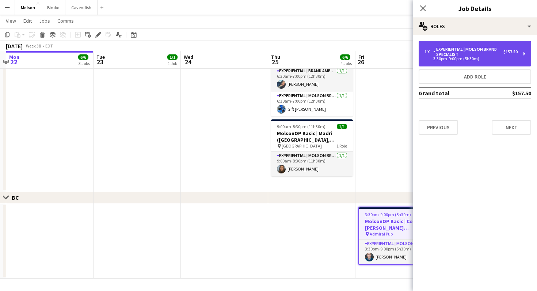
click at [447, 52] on div "Experiential | Molson Brand Specialist" at bounding box center [468, 52] width 70 height 10
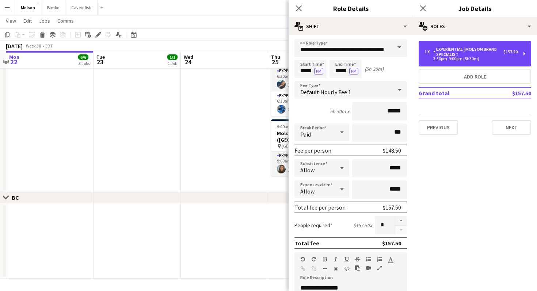
scroll to position [0, 0]
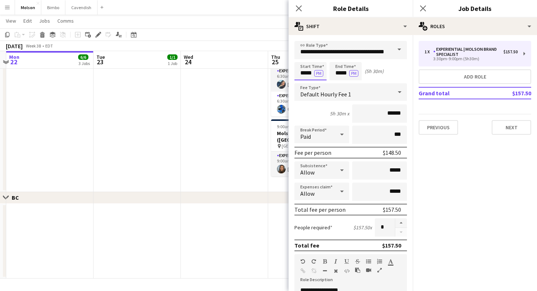
click at [302, 65] on input "*****" at bounding box center [310, 71] width 32 height 18
click at [302, 57] on div at bounding box center [303, 58] width 15 height 7
type input "*****"
click at [302, 57] on div at bounding box center [303, 58] width 15 height 7
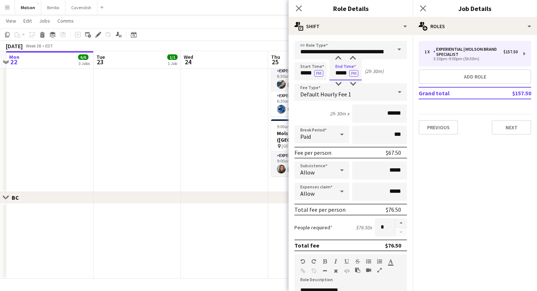
click at [338, 66] on input "*****" at bounding box center [345, 71] width 32 height 18
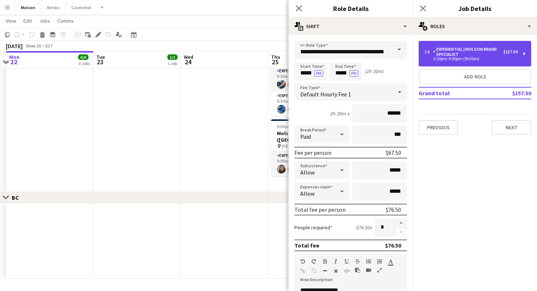
click at [468, 54] on div "Experiential | Molson Brand Specialist" at bounding box center [468, 52] width 70 height 10
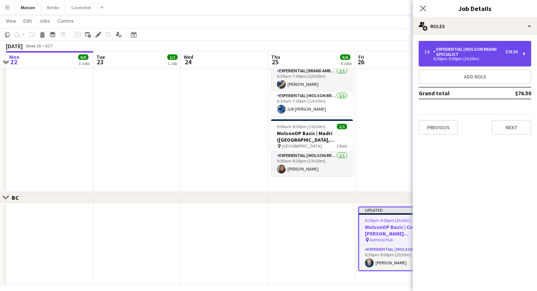
click at [468, 53] on div "Experiential | Molson Brand Specialist" at bounding box center [469, 52] width 72 height 10
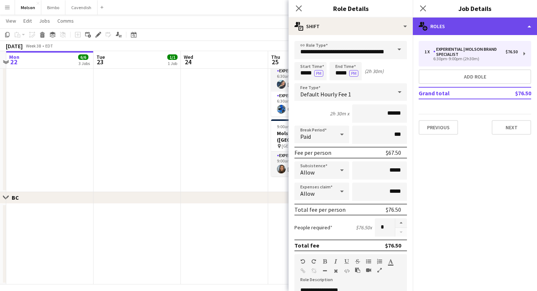
click at [478, 20] on div "multiple-users-add Roles" at bounding box center [474, 27] width 124 height 18
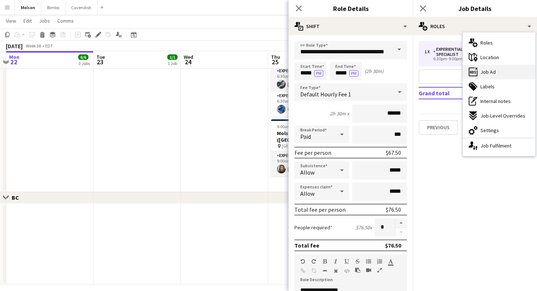
click at [484, 69] on span "Job Ad" at bounding box center [487, 72] width 15 height 7
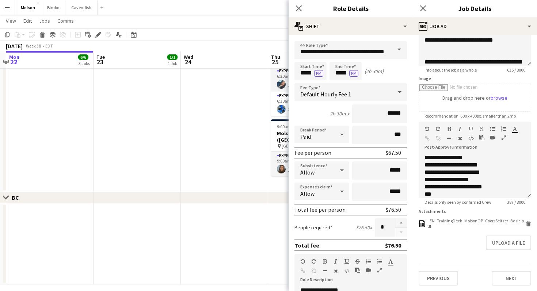
scroll to position [108, 0]
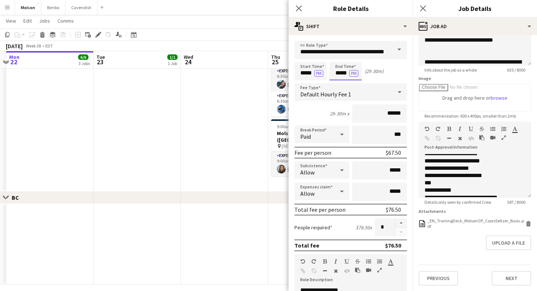
click at [337, 69] on input "*****" at bounding box center [345, 71] width 32 height 18
click at [338, 60] on div at bounding box center [338, 58] width 15 height 7
type input "*****"
click at [338, 58] on div at bounding box center [338, 58] width 15 height 7
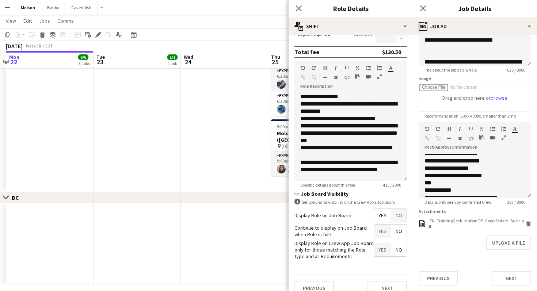
scroll to position [203, 0]
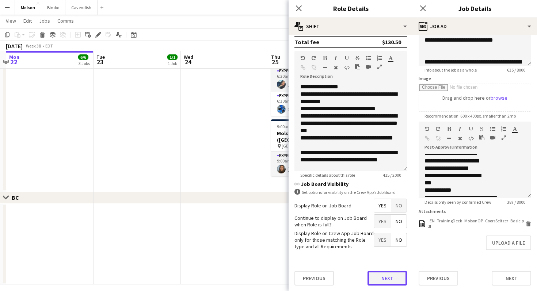
click at [389, 276] on button "Next" at bounding box center [386, 278] width 39 height 15
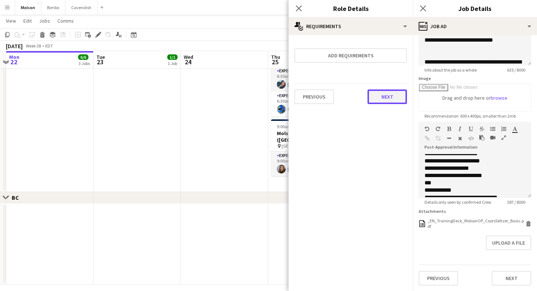
click at [378, 100] on button "Next" at bounding box center [386, 96] width 39 height 15
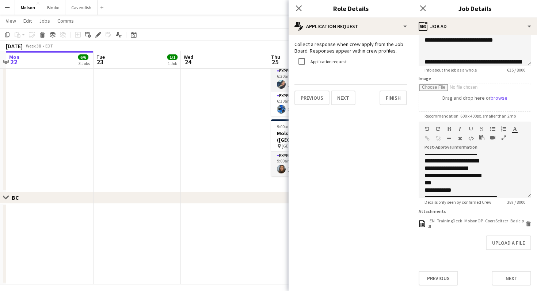
scroll to position [100, 0]
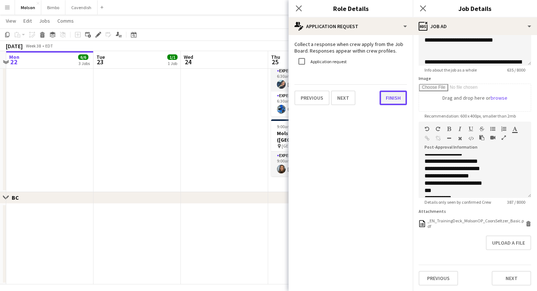
click at [391, 98] on button "Finish" at bounding box center [392, 98] width 27 height 15
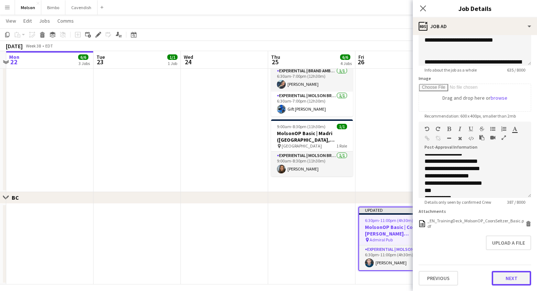
click at [513, 274] on button "Next" at bounding box center [510, 278] width 39 height 15
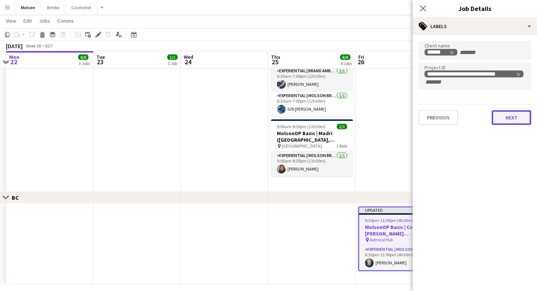
click at [507, 113] on button "Next" at bounding box center [510, 117] width 39 height 15
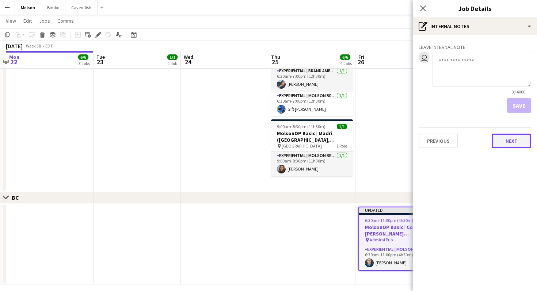
click at [514, 143] on button "Next" at bounding box center [510, 141] width 39 height 15
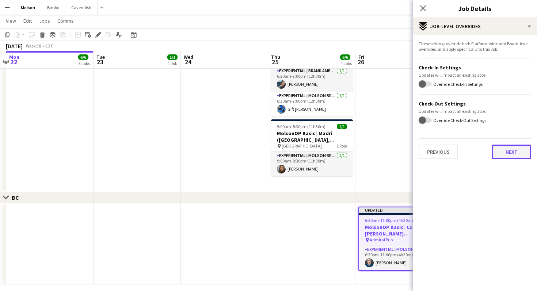
click at [508, 155] on button "Next" at bounding box center [510, 152] width 39 height 15
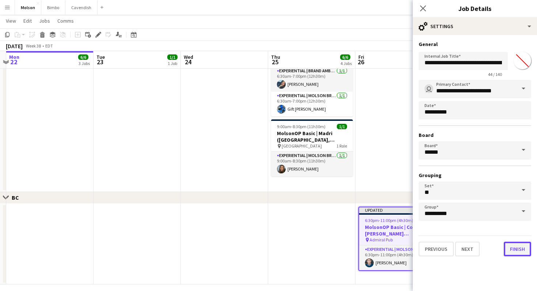
click at [518, 254] on button "Finish" at bounding box center [516, 249] width 27 height 15
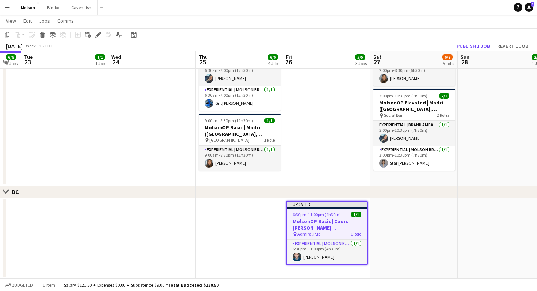
scroll to position [0, 216]
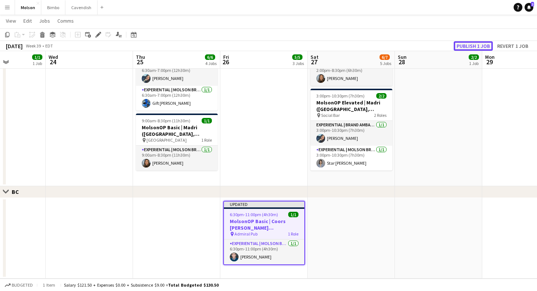
click at [473, 41] on button "Publish 1 job" at bounding box center [472, 45] width 39 height 9
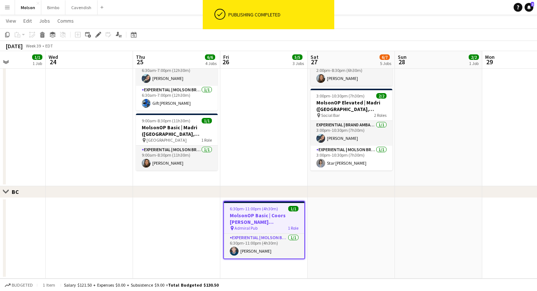
click at [246, 231] on div "pin Admiral Pub 1 Role" at bounding box center [264, 228] width 80 height 6
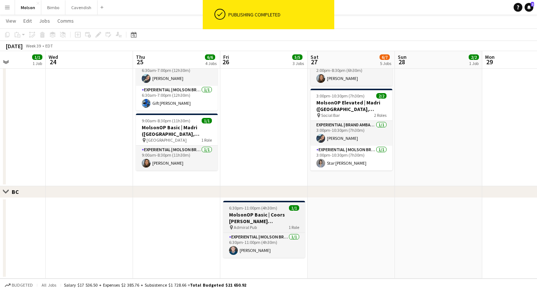
click at [251, 216] on h3 "MolsonOP Basic | Coors [PERSON_NAME] ([GEOGRAPHIC_DATA], [GEOGRAPHIC_DATA])" at bounding box center [264, 217] width 82 height 13
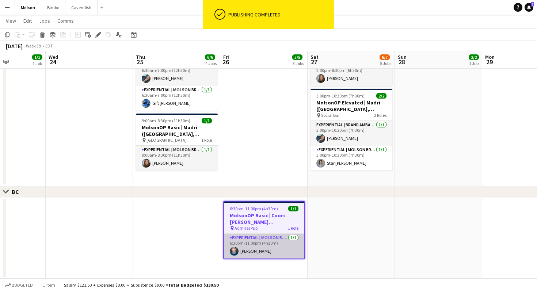
click at [254, 257] on app-card-role "Experiential | Molson Brand Specialist [DATE] 6:30pm-11:00pm (4h30m) [PERSON_NA…" at bounding box center [264, 246] width 80 height 25
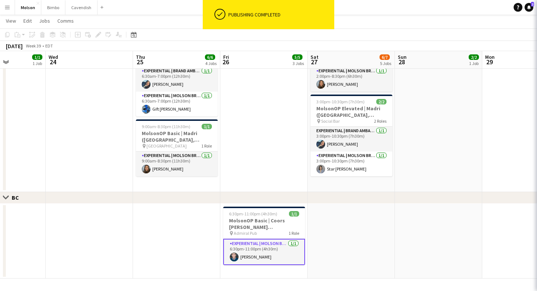
scroll to position [580, 0]
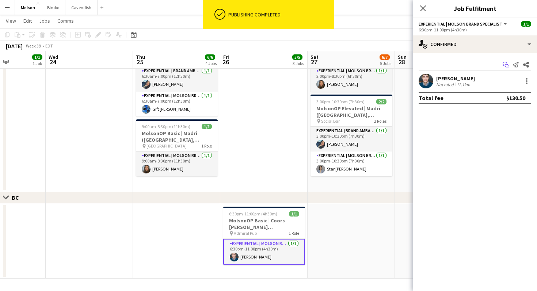
click at [507, 65] on icon "Start chat" at bounding box center [505, 65] width 6 height 6
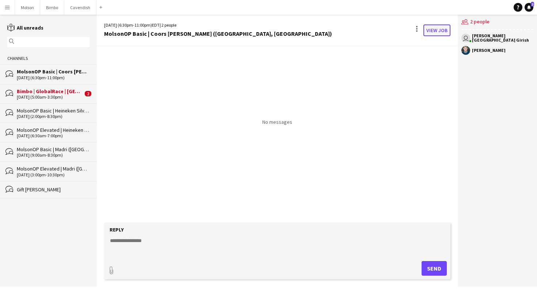
click at [441, 28] on link "View Job" at bounding box center [436, 30] width 27 height 12
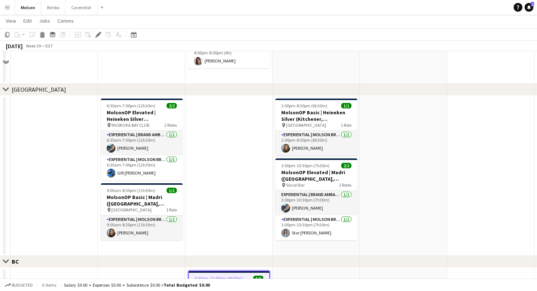
scroll to position [580, 0]
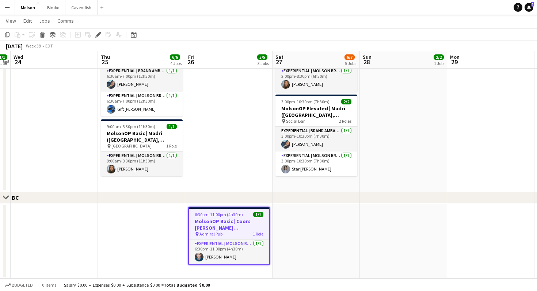
click at [241, 229] on h3 "MolsonOP Basic | Coors [PERSON_NAME] ([GEOGRAPHIC_DATA], [GEOGRAPHIC_DATA])" at bounding box center [229, 224] width 80 height 13
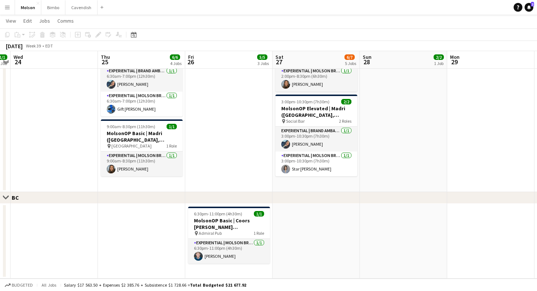
click at [234, 228] on h3 "MolsonOP Basic | Coors [PERSON_NAME] ([GEOGRAPHIC_DATA], [GEOGRAPHIC_DATA])" at bounding box center [229, 223] width 82 height 13
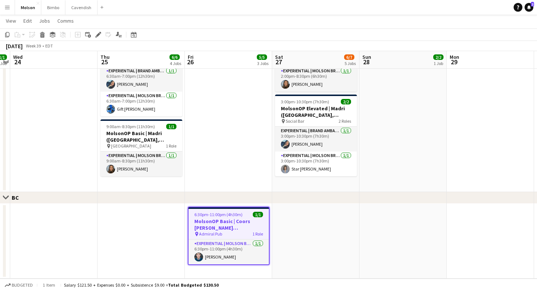
click at [234, 228] on h3 "MolsonOP Basic | Coors [PERSON_NAME] ([GEOGRAPHIC_DATA], [GEOGRAPHIC_DATA])" at bounding box center [228, 224] width 80 height 13
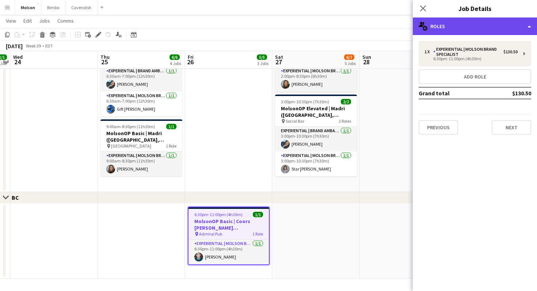
click at [462, 29] on div "multiple-users-add Roles" at bounding box center [474, 27] width 124 height 18
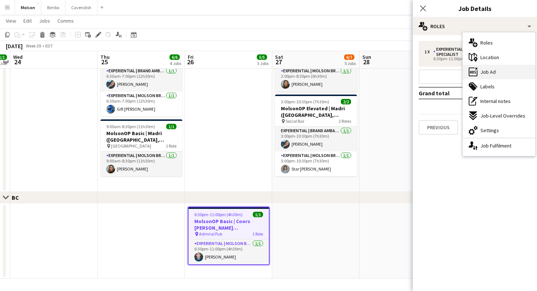
click at [487, 76] on div "ads-window Job Ad" at bounding box center [498, 72] width 72 height 15
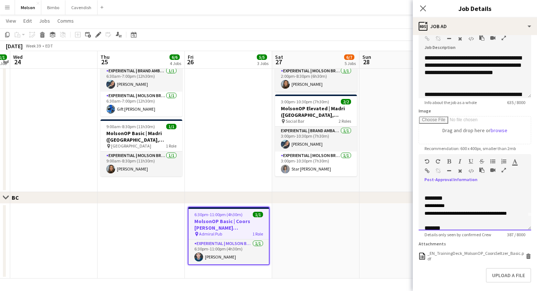
scroll to position [124, 0]
drag, startPoint x: 424, startPoint y: 198, endPoint x: 468, endPoint y: 249, distance: 66.5
click at [468, 249] on form "**********" at bounding box center [474, 156] width 124 height 324
copy div "**********"
click at [450, 208] on div "**********" at bounding box center [474, 206] width 101 height 7
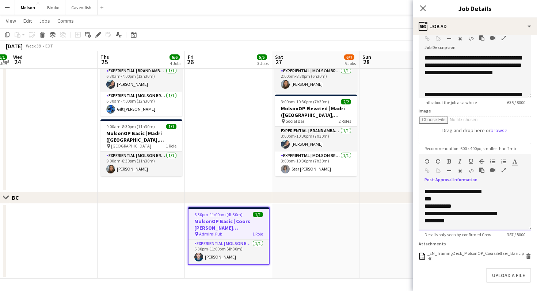
drag, startPoint x: 432, startPoint y: 207, endPoint x: 418, endPoint y: 207, distance: 13.9
click at [419, 207] on div "**********" at bounding box center [474, 208] width 112 height 44
drag, startPoint x: 424, startPoint y: 214, endPoint x: 468, endPoint y: 224, distance: 44.8
click at [468, 224] on div "**********" at bounding box center [474, 208] width 112 height 44
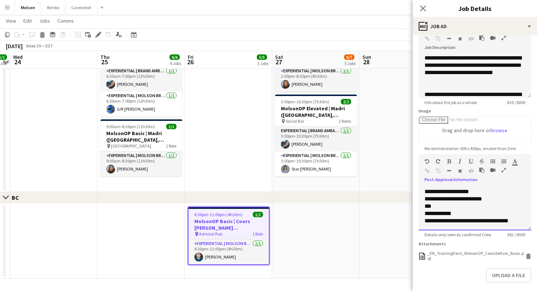
click at [466, 222] on div "**********" at bounding box center [474, 220] width 101 height 7
click at [526, 221] on div "**********" at bounding box center [474, 208] width 112 height 44
drag, startPoint x: 527, startPoint y: 221, endPoint x: 423, endPoint y: 211, distance: 104.8
click at [422, 211] on div "**********" at bounding box center [474, 208] width 112 height 44
copy div "**********"
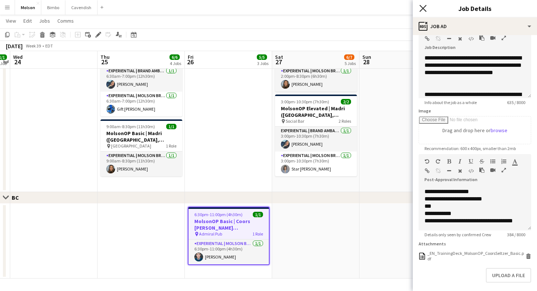
click at [420, 9] on icon "Close pop-in" at bounding box center [422, 8] width 7 height 7
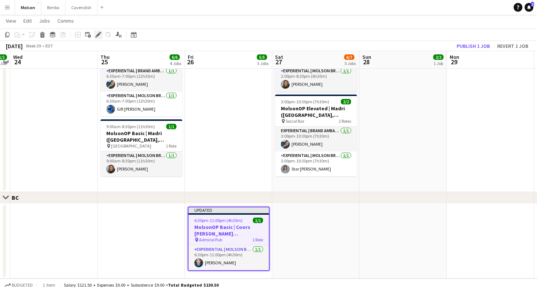
click at [97, 33] on icon "Edit" at bounding box center [98, 35] width 6 height 6
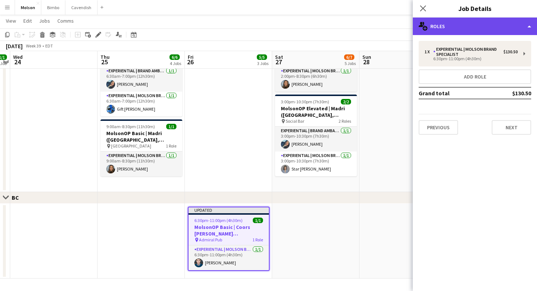
click at [446, 31] on div "multiple-users-add Roles" at bounding box center [474, 27] width 124 height 18
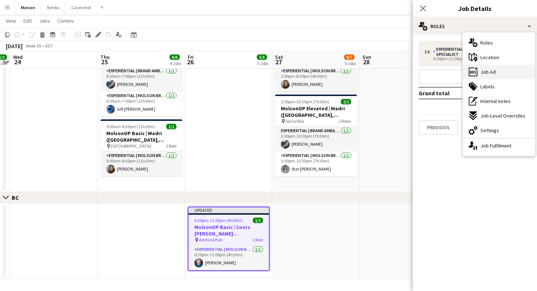
click at [486, 73] on span "Job Ad" at bounding box center [487, 72] width 15 height 7
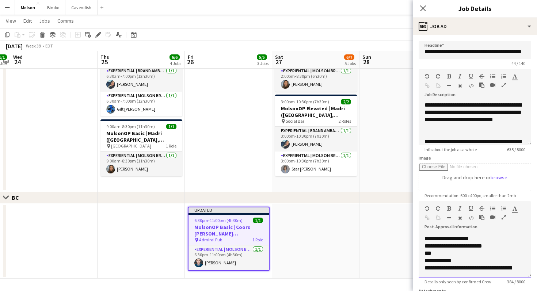
click at [525, 267] on div "**********" at bounding box center [474, 256] width 112 height 44
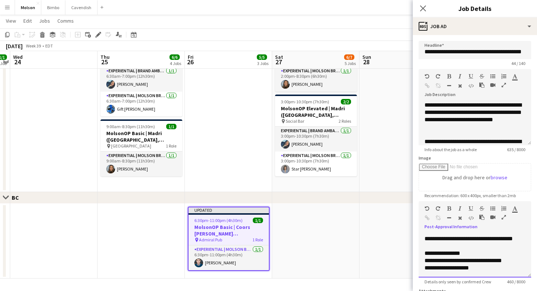
scroll to position [80, 0]
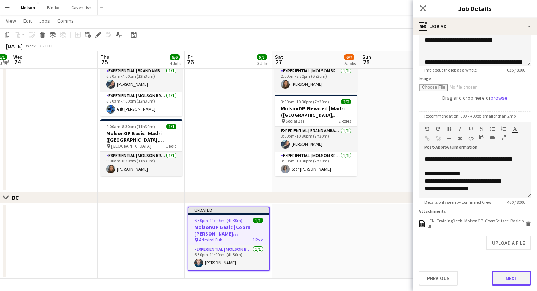
click at [509, 281] on button "Next" at bounding box center [510, 278] width 39 height 15
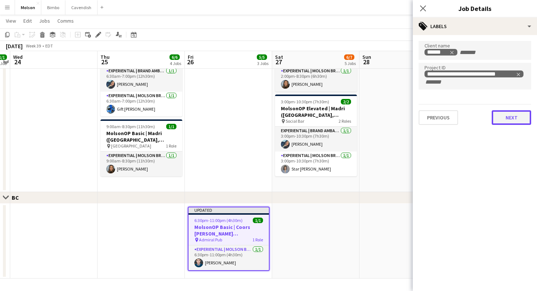
click at [506, 124] on button "Next" at bounding box center [510, 117] width 39 height 15
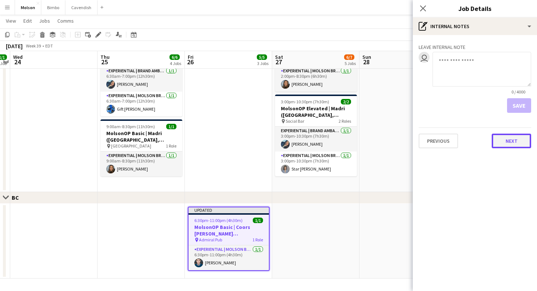
click at [515, 145] on button "Next" at bounding box center [510, 141] width 39 height 15
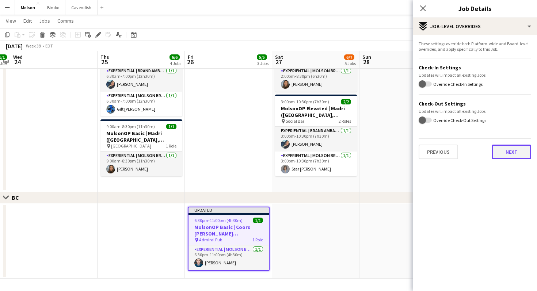
click at [506, 148] on button "Next" at bounding box center [510, 152] width 39 height 15
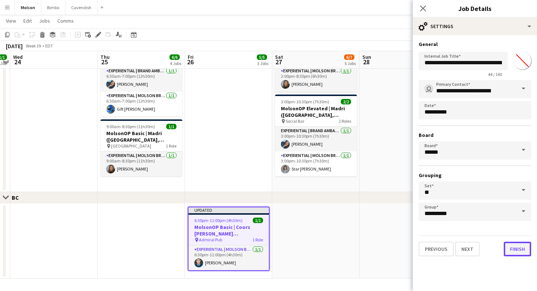
click at [513, 253] on button "Finish" at bounding box center [516, 249] width 27 height 15
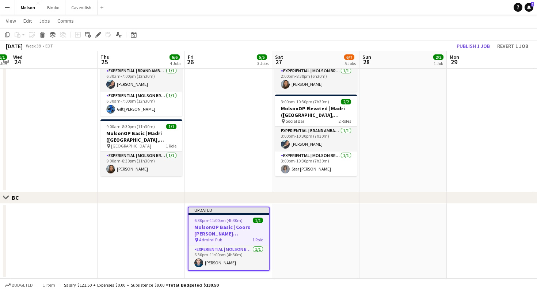
click at [249, 222] on div "6:30pm-11:00pm (4h30m) 1/1" at bounding box center [228, 220] width 80 height 5
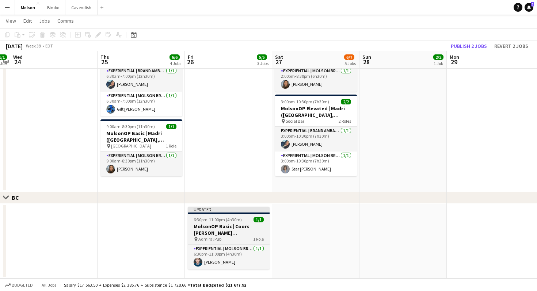
click at [249, 222] on div "6:30pm-11:00pm (4h30m) 1/1" at bounding box center [229, 219] width 82 height 5
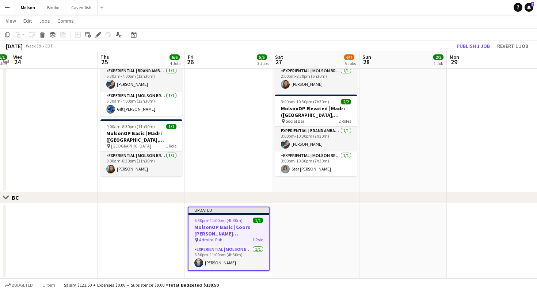
click at [249, 222] on div "6:30pm-11:00pm (4h30m) 1/1" at bounding box center [228, 220] width 80 height 5
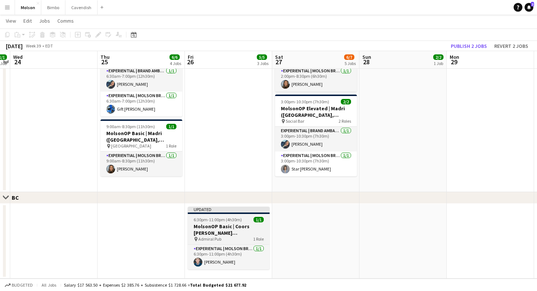
click at [236, 227] on h3 "MolsonOP Basic | Coors [PERSON_NAME] ([GEOGRAPHIC_DATA], [GEOGRAPHIC_DATA])" at bounding box center [229, 229] width 82 height 13
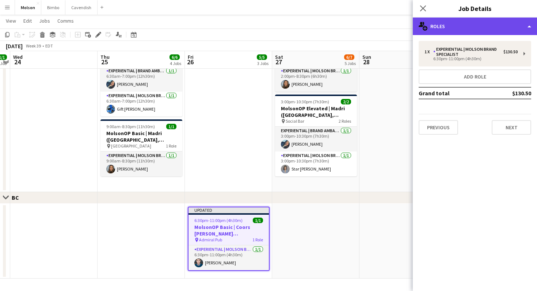
click at [458, 27] on div "multiple-users-add Roles" at bounding box center [474, 27] width 124 height 18
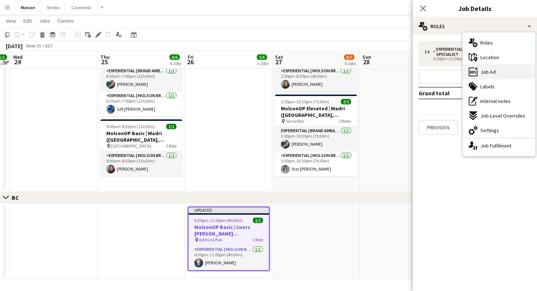
click at [489, 75] on div "ads-window Job Ad" at bounding box center [498, 72] width 72 height 15
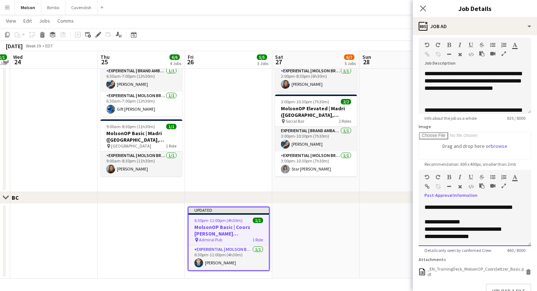
scroll to position [52, 0]
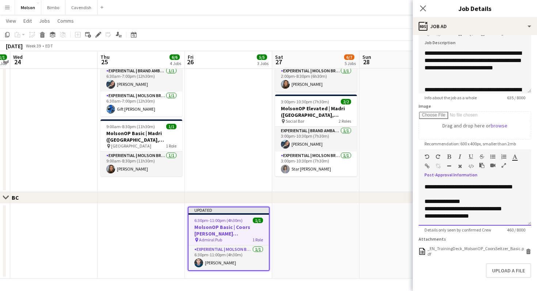
drag, startPoint x: 425, startPoint y: 259, endPoint x: 456, endPoint y: 290, distance: 43.9
click at [456, 290] on form "**********" at bounding box center [474, 151] width 124 height 324
copy div "**********"
click at [421, 9] on icon "Close pop-in" at bounding box center [422, 8] width 7 height 7
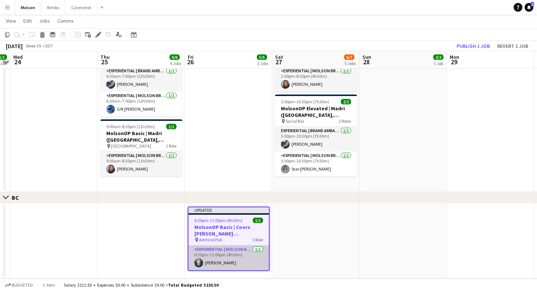
click at [223, 257] on app-card-role "Experiential | Molson Brand Specialist [DATE] 6:30pm-11:00pm (4h30m) [PERSON_NA…" at bounding box center [228, 257] width 80 height 25
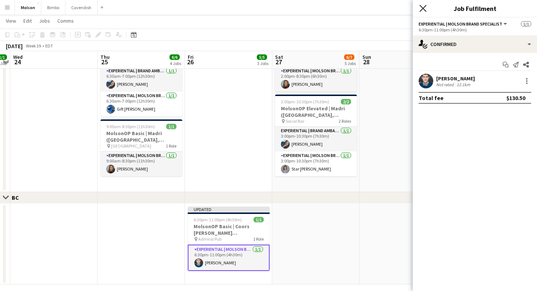
click at [423, 8] on icon "Close pop-in" at bounding box center [422, 8] width 7 height 7
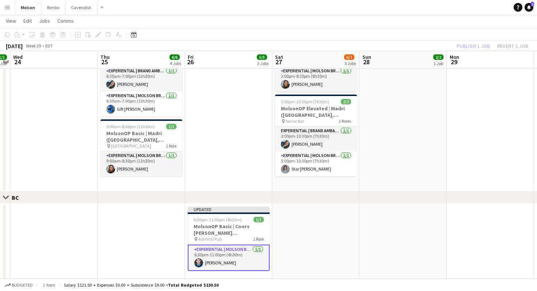
click at [231, 226] on h3 "MolsonOP Basic | Coors [PERSON_NAME] ([GEOGRAPHIC_DATA], [GEOGRAPHIC_DATA])" at bounding box center [229, 229] width 82 height 13
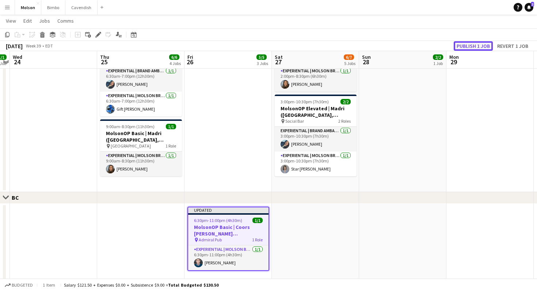
click at [462, 47] on button "Publish 1 job" at bounding box center [472, 45] width 39 height 9
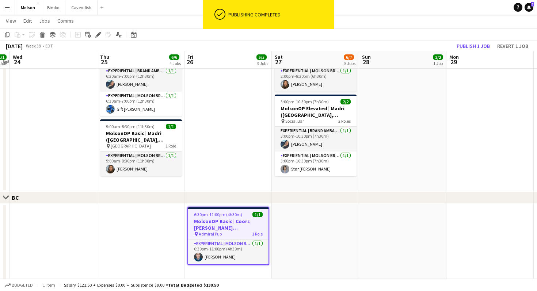
click at [309, 232] on app-date-cell at bounding box center [315, 244] width 87 height 81
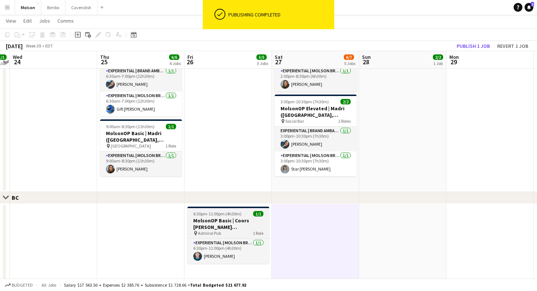
click at [234, 228] on h3 "MolsonOP Basic | Coors [PERSON_NAME] ([GEOGRAPHIC_DATA], [GEOGRAPHIC_DATA])" at bounding box center [228, 223] width 82 height 13
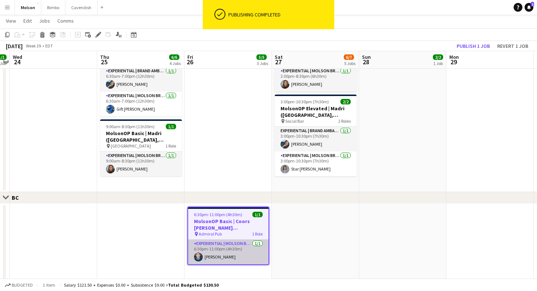
click at [210, 248] on app-card-role "Experiential | Molson Brand Specialist [DATE] 6:30pm-11:00pm (4h30m) [PERSON_NA…" at bounding box center [228, 251] width 80 height 25
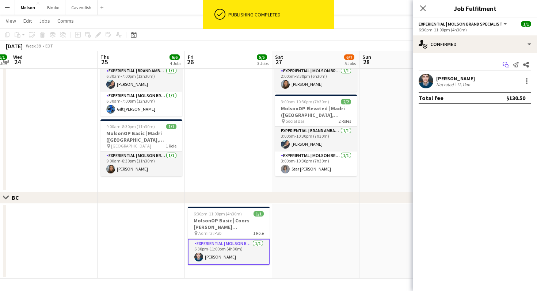
click at [503, 64] on icon "Start chat" at bounding box center [505, 65] width 6 height 6
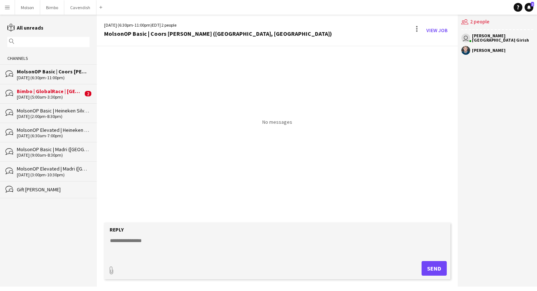
click at [297, 255] on textarea at bounding box center [278, 246] width 339 height 19
paste textarea "**********"
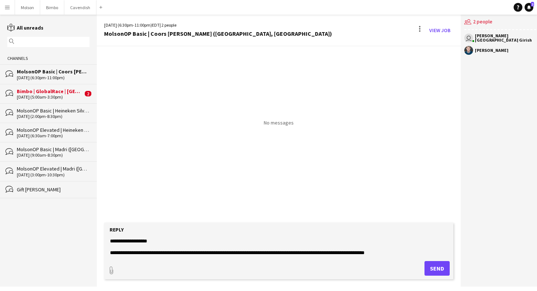
scroll to position [129, 0]
type textarea "**********"
click at [437, 268] on button "Send" at bounding box center [436, 268] width 25 height 15
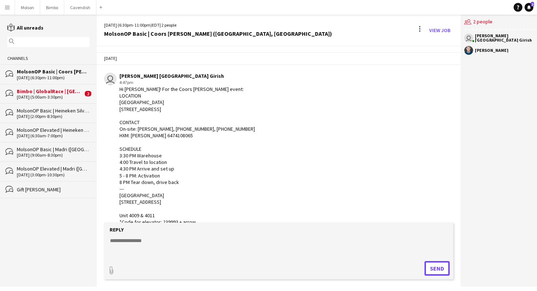
scroll to position [38, 0]
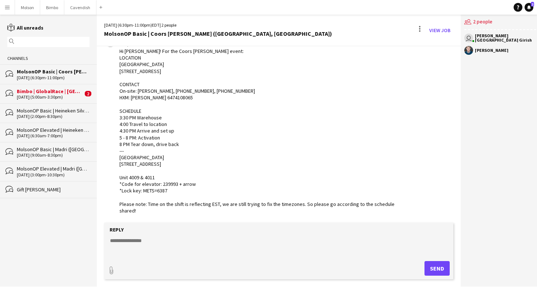
click at [39, 97] on div "[DATE] (5:00am-3:30pm)" at bounding box center [50, 97] width 66 height 5
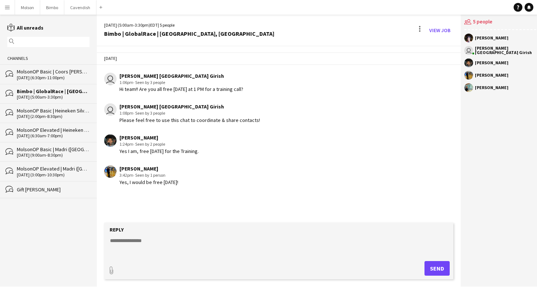
click at [204, 188] on app-chat-message "[PERSON_NAME] 3:42pm · Seen by 1 person Yes, I would be free [DATE]!" at bounding box center [279, 175] width 364 height 27
click at [148, 247] on textarea at bounding box center [278, 246] width 339 height 19
type textarea "**********"
click at [428, 266] on button "Send" at bounding box center [436, 268] width 25 height 15
click at [399, 130] on div "[DATE] user [PERSON_NAME] [GEOGRAPHIC_DATA] Girish 1:06pm · Seen by 3 people Hi…" at bounding box center [279, 134] width 364 height 176
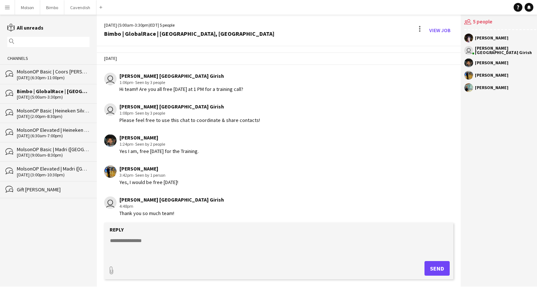
click at [464, 89] on app-user-avatar at bounding box center [468, 87] width 9 height 9
click at [465, 89] on app-user-avatar at bounding box center [468, 87] width 9 height 9
click at [472, 19] on div "users2 5 people" at bounding box center [500, 22] width 72 height 15
click at [434, 30] on link "View Job" at bounding box center [439, 30] width 27 height 12
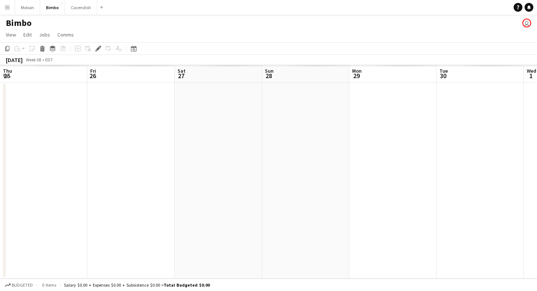
scroll to position [0, 251]
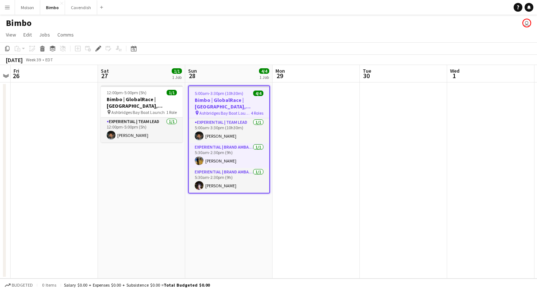
click at [227, 92] on span "5:00am-3:30pm (10h30m)" at bounding box center [219, 93] width 49 height 5
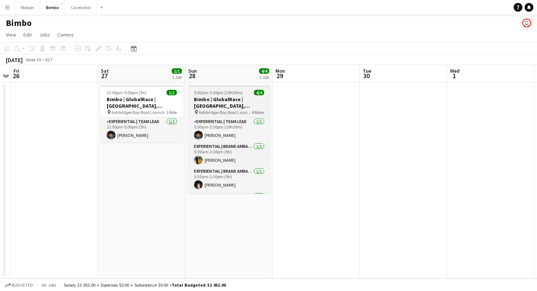
click at [228, 93] on span "5:00am-3:30pm (10h30m)" at bounding box center [218, 92] width 49 height 5
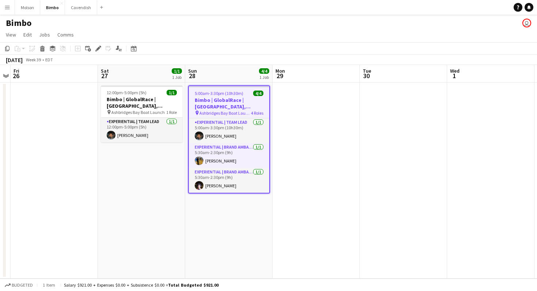
click at [228, 93] on span "5:00am-3:30pm (10h30m)" at bounding box center [219, 93] width 49 height 5
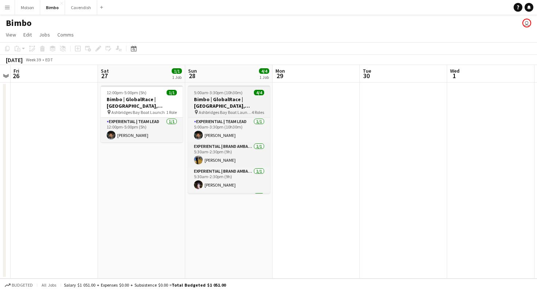
click at [228, 93] on span "5:00am-3:30pm (10h30m)" at bounding box center [218, 92] width 49 height 5
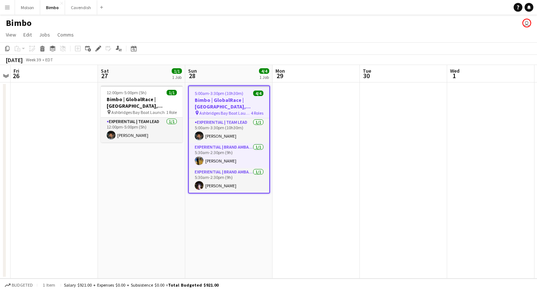
click at [213, 111] on span "Ashbridges Bay Boat Launch" at bounding box center [224, 112] width 51 height 5
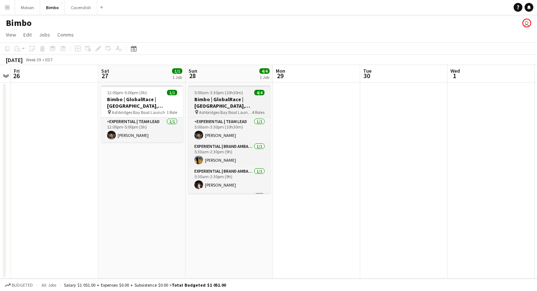
click at [213, 111] on span "Ashbridges Bay Boat Launch" at bounding box center [225, 111] width 53 height 5
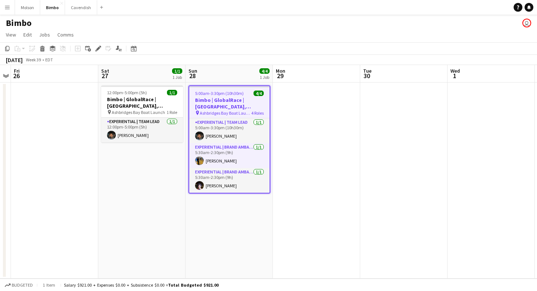
click at [30, 130] on app-date-cell at bounding box center [54, 180] width 87 height 196
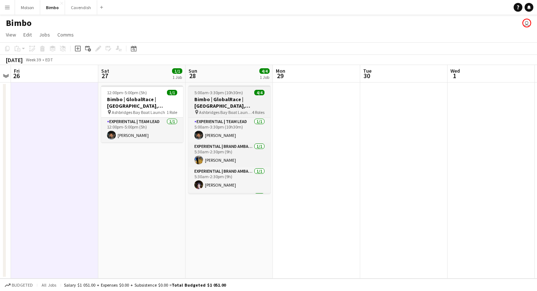
click at [239, 97] on h3 "Bimbo | GlobalRace | [GEOGRAPHIC_DATA], [GEOGRAPHIC_DATA]" at bounding box center [229, 102] width 82 height 13
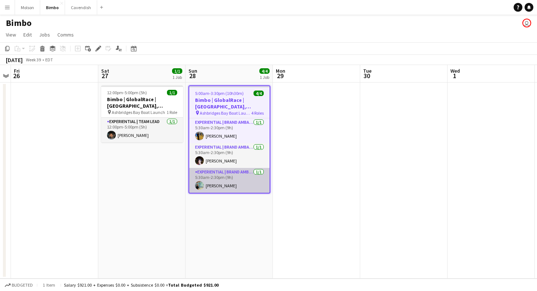
click at [228, 184] on app-card-role "Experiential | Brand Ambassador [DATE] 5:30am-2:30pm (9h) [PERSON_NAME]" at bounding box center [229, 180] width 80 height 25
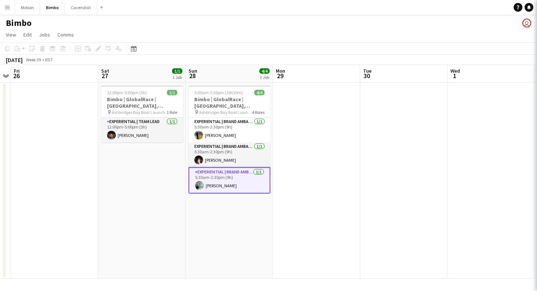
click at [228, 184] on app-card-role "Experiential | Brand Ambassador [DATE] 5:30am-2:30pm (9h) [PERSON_NAME]" at bounding box center [229, 180] width 82 height 26
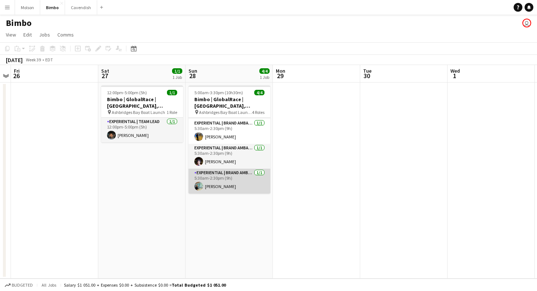
click at [219, 185] on app-card-role "Experiential | Brand Ambassador [DATE] 5:30am-2:30pm (9h) [PERSON_NAME]" at bounding box center [229, 181] width 82 height 25
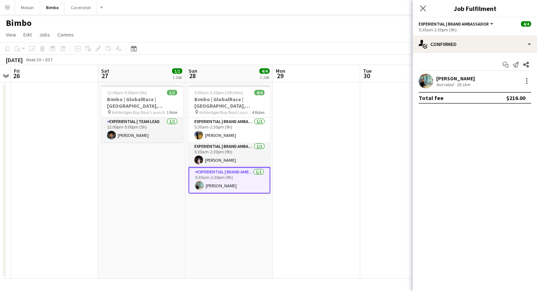
click at [458, 79] on div "[PERSON_NAME]" at bounding box center [455, 78] width 39 height 7
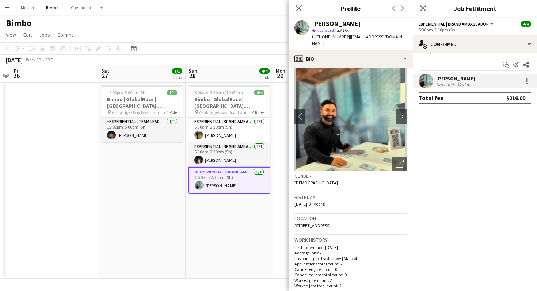
scroll to position [0, 0]
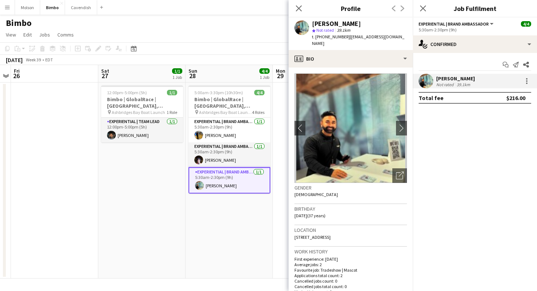
drag, startPoint x: 344, startPoint y: 38, endPoint x: 387, endPoint y: 38, distance: 43.4
click at [388, 38] on div "[PERSON_NAME] star Not rated 39.1km t. [PHONE_NUMBER] | [EMAIL_ADDRESS][DOMAIN_…" at bounding box center [350, 34] width 124 height 32
copy span "[EMAIL_ADDRESS][DOMAIN_NAME]"
click at [299, 8] on icon at bounding box center [298, 8] width 7 height 7
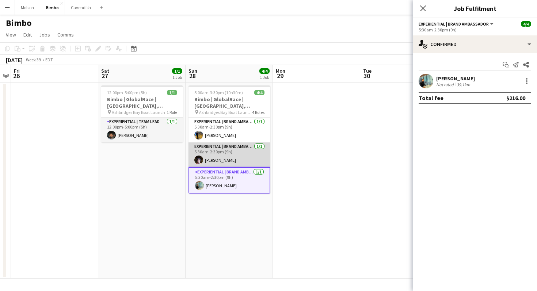
click at [226, 155] on app-card-role "Experiential | Brand Ambassador [DATE] 5:30am-2:30pm (9h) [PERSON_NAME]" at bounding box center [229, 154] width 82 height 25
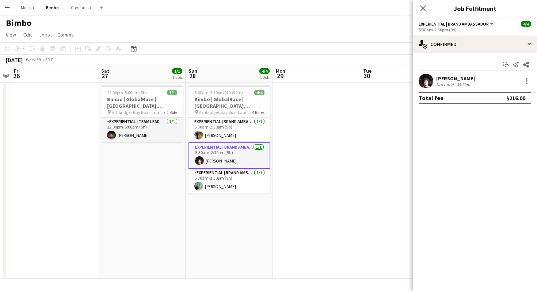
click at [421, 83] on app-user-avatar at bounding box center [425, 81] width 15 height 15
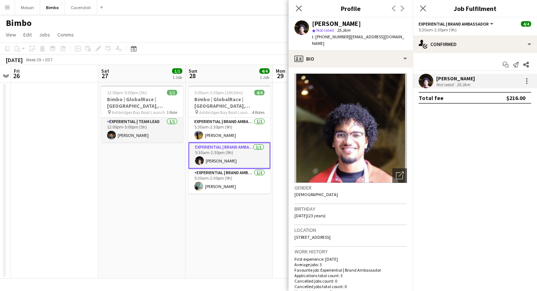
drag, startPoint x: 345, startPoint y: 36, endPoint x: 408, endPoint y: 36, distance: 63.1
click at [408, 36] on app-profile-header "[PERSON_NAME] Not rated 35.3km t. [PHONE_NUMBER] | [EMAIL_ADDRESS][DOMAIN_NAME]" at bounding box center [350, 34] width 124 height 32
drag, startPoint x: 399, startPoint y: 36, endPoint x: 345, endPoint y: 37, distance: 54.0
click at [345, 37] on app-profile-header "[PERSON_NAME] Not rated 35.3km t. [PHONE_NUMBER] | [EMAIL_ADDRESS][DOMAIN_NAME]" at bounding box center [350, 34] width 124 height 32
copy span "[EMAIL_ADDRESS][DOMAIN_NAME]"
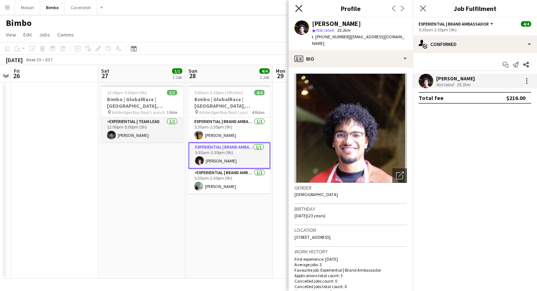
click at [297, 9] on icon at bounding box center [298, 8] width 7 height 7
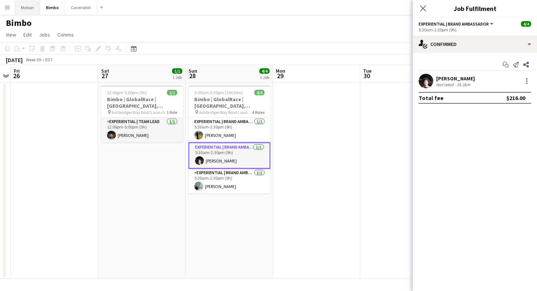
click at [28, 8] on button "Molson Close" at bounding box center [27, 7] width 25 height 14
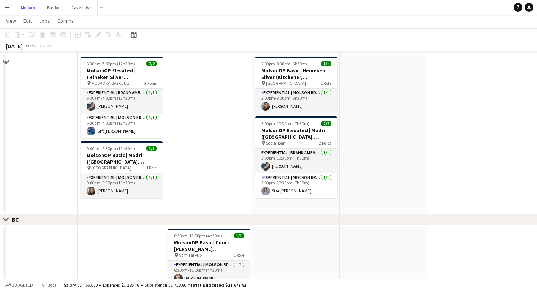
scroll to position [522, 0]
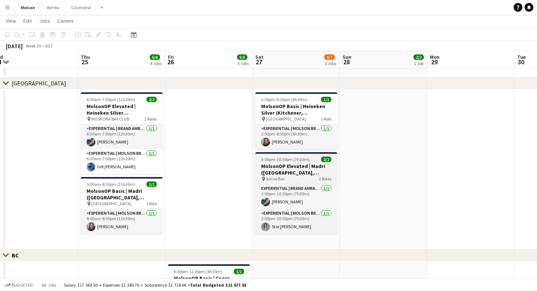
click at [289, 174] on h3 "MolsonOP Elevated | Madri ([GEOGRAPHIC_DATA], [GEOGRAPHIC_DATA])" at bounding box center [296, 169] width 82 height 13
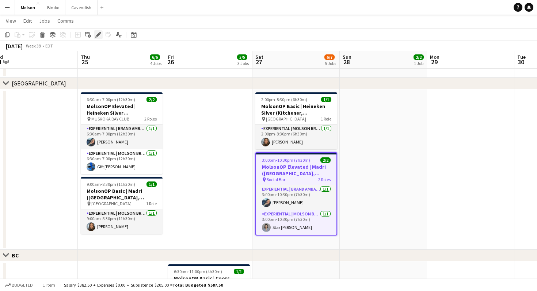
click at [94, 34] on div "Edit" at bounding box center [98, 34] width 9 height 9
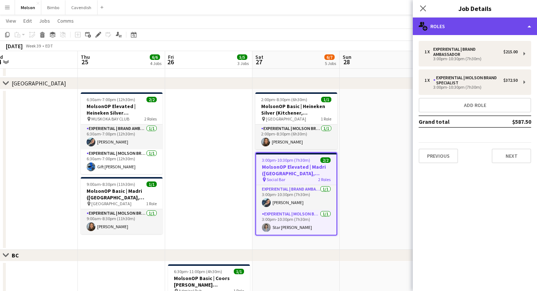
click at [474, 28] on div "multiple-users-add Roles" at bounding box center [474, 27] width 124 height 18
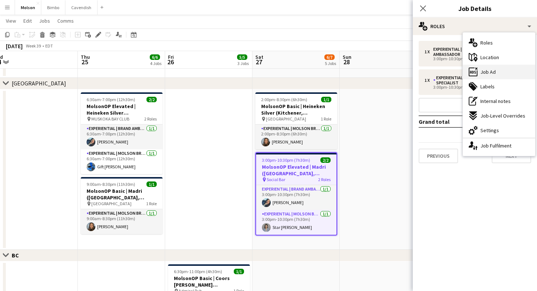
click at [488, 72] on span "Job Ad" at bounding box center [487, 72] width 15 height 7
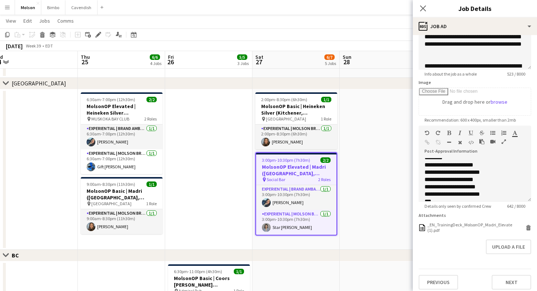
scroll to position [86, 0]
click at [426, 187] on div "**********" at bounding box center [474, 186] width 101 height 7
click at [442, 186] on div "**********" at bounding box center [474, 186] width 101 height 7
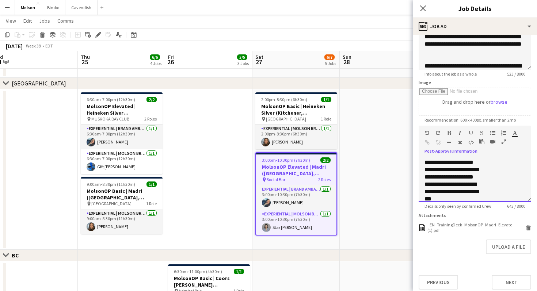
click at [426, 192] on div "**********" at bounding box center [474, 191] width 101 height 7
click at [431, 174] on div "**********" at bounding box center [474, 176] width 101 height 7
click at [427, 177] on div "**********" at bounding box center [474, 176] width 101 height 7
click at [442, 177] on div "**********" at bounding box center [474, 176] width 101 height 7
click at [426, 170] on div "**********" at bounding box center [474, 169] width 101 height 7
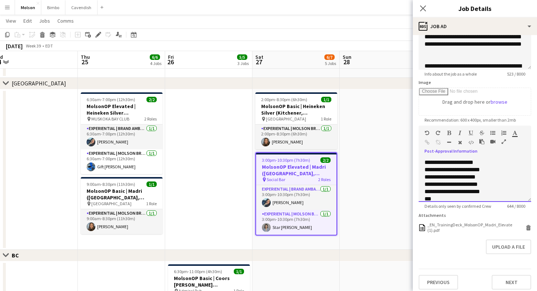
click at [443, 180] on div "**********" at bounding box center [474, 176] width 101 height 7
click at [430, 178] on div "**********" at bounding box center [474, 176] width 101 height 7
click at [425, 169] on div "**********" at bounding box center [474, 169] width 101 height 7
click at [426, 170] on div "**********" at bounding box center [474, 169] width 101 height 7
click at [438, 171] on div "**********" at bounding box center [474, 169] width 101 height 7
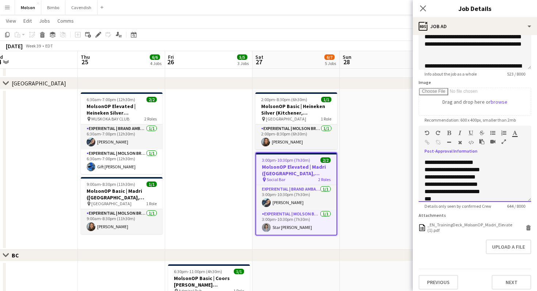
click at [427, 163] on div "**********" at bounding box center [474, 162] width 101 height 7
click at [437, 163] on div "**********" at bounding box center [474, 162] width 101 height 7
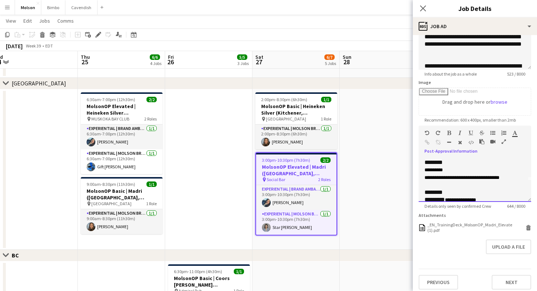
scroll to position [22, 0]
drag, startPoint x: 424, startPoint y: 177, endPoint x: 520, endPoint y: 177, distance: 96.4
click at [521, 177] on div "**********" at bounding box center [474, 172] width 101 height 15
copy span "**********"
click at [451, 192] on div "********" at bounding box center [474, 191] width 101 height 7
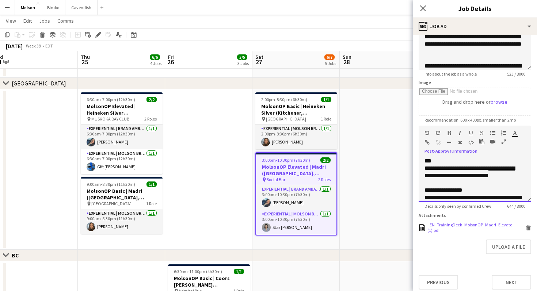
scroll to position [197, 0]
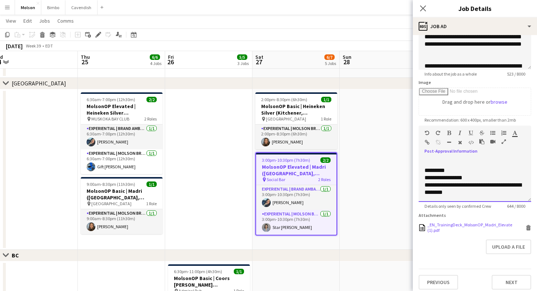
drag, startPoint x: 424, startPoint y: 167, endPoint x: 472, endPoint y: 222, distance: 72.7
click at [472, 222] on form "**********" at bounding box center [474, 127] width 124 height 324
copy div "**********"
click at [482, 171] on div "*********" at bounding box center [474, 170] width 101 height 7
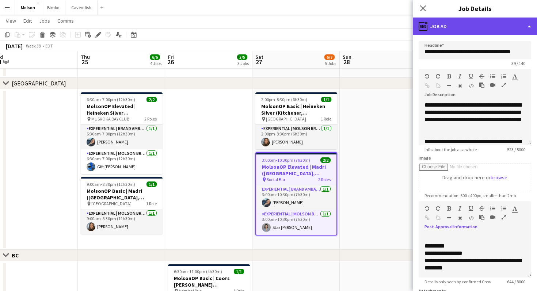
click at [459, 22] on div "ads-window Job Ad" at bounding box center [474, 27] width 124 height 18
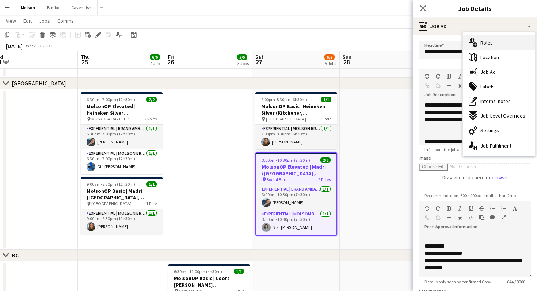
click at [489, 44] on span "Roles" at bounding box center [486, 42] width 12 height 7
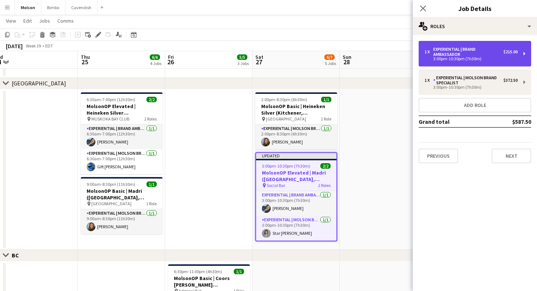
click at [464, 57] on div "3:00pm-10:30pm (7h30m)" at bounding box center [470, 59] width 93 height 4
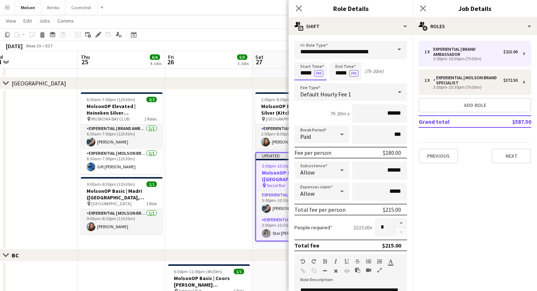
click at [306, 72] on input "*****" at bounding box center [310, 71] width 32 height 18
type input "*****"
click at [320, 74] on button "PM" at bounding box center [318, 73] width 9 height 7
click at [341, 76] on input "*****" at bounding box center [345, 71] width 32 height 18
type input "****"
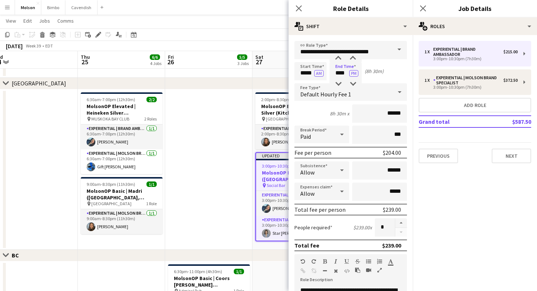
click at [315, 117] on div "8h 30m x ******" at bounding box center [350, 113] width 112 height 18
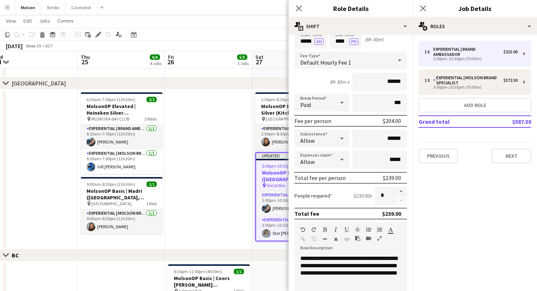
scroll to position [166, 0]
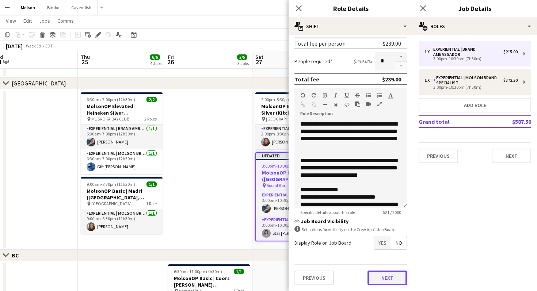
click at [386, 276] on button "Next" at bounding box center [386, 277] width 39 height 15
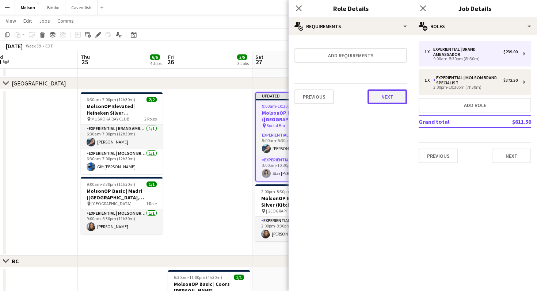
click at [385, 98] on button "Next" at bounding box center [386, 96] width 39 height 15
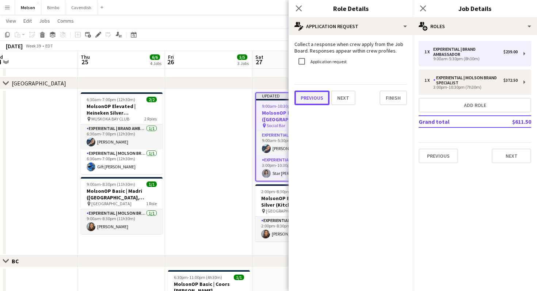
click at [312, 103] on button "Previous" at bounding box center [311, 98] width 35 height 15
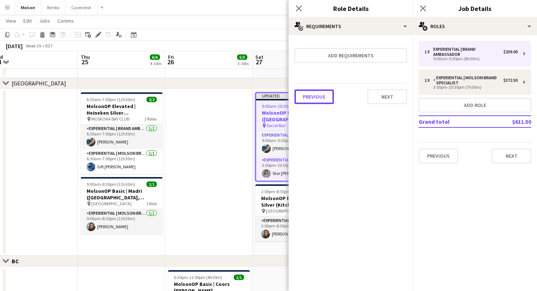
click at [312, 103] on button "Previous" at bounding box center [313, 96] width 39 height 15
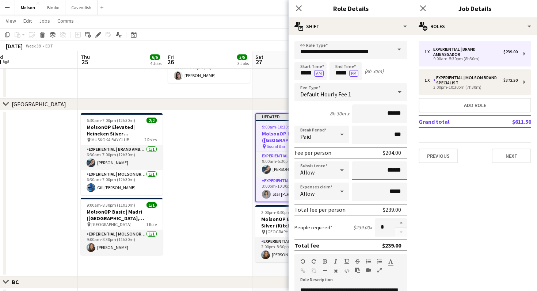
click at [391, 170] on input "******" at bounding box center [379, 170] width 55 height 18
type input "**"
type input "***"
click at [441, 223] on mat-expansion-panel "pencil3 General details 1 x Experiential | Brand Ambassador $239.00 9:00am-5:30…" at bounding box center [474, 163] width 124 height 256
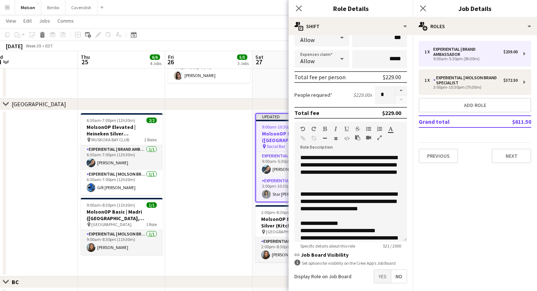
scroll to position [166, 0]
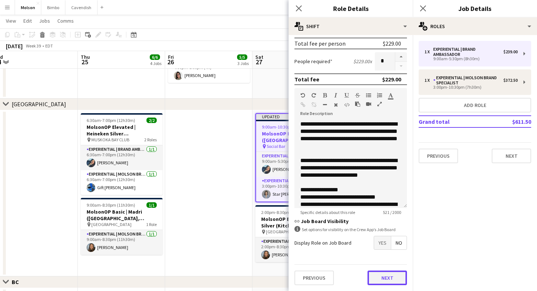
click at [380, 274] on button "Next" at bounding box center [386, 277] width 39 height 15
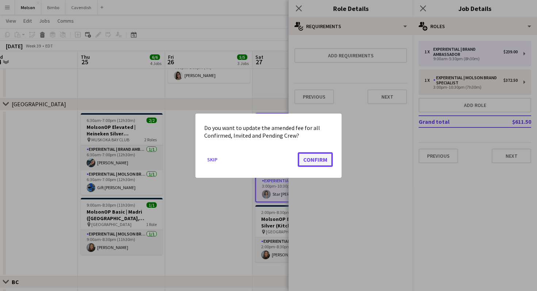
click at [318, 161] on button "Confirm" at bounding box center [314, 159] width 35 height 15
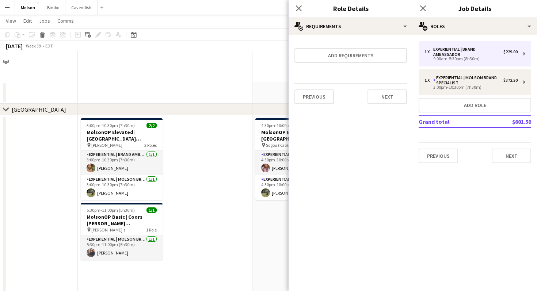
scroll to position [501, 0]
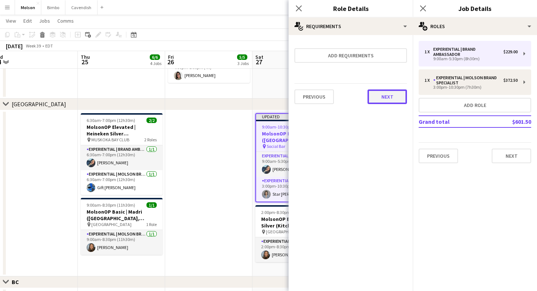
click at [388, 92] on button "Next" at bounding box center [386, 96] width 39 height 15
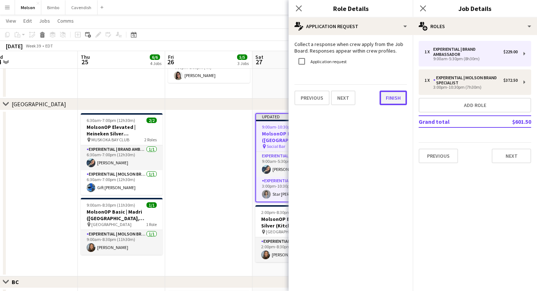
click at [388, 100] on button "Finish" at bounding box center [392, 98] width 27 height 15
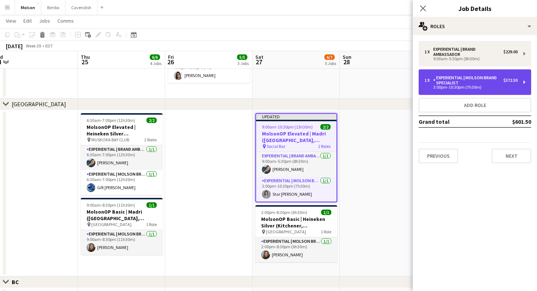
click at [488, 86] on div "3:00pm-10:30pm (7h30m)" at bounding box center [470, 87] width 93 height 4
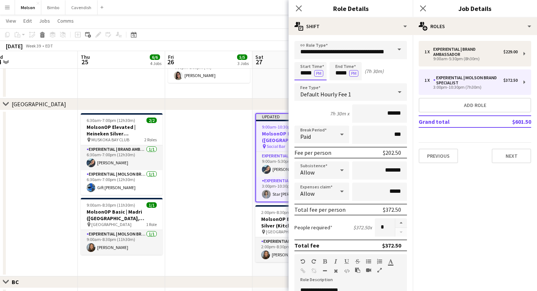
click at [305, 72] on input "*****" at bounding box center [310, 71] width 32 height 18
type input "*****"
click at [316, 73] on button "PM" at bounding box center [318, 73] width 9 height 7
click at [340, 73] on input "*****" at bounding box center [345, 71] width 32 height 18
type input "****"
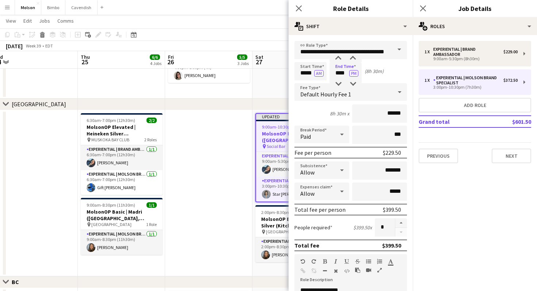
click at [321, 112] on div "8h 30m x ******" at bounding box center [350, 113] width 112 height 18
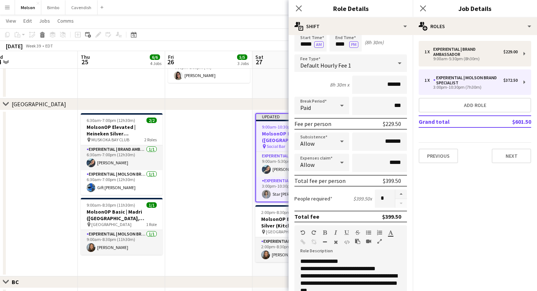
scroll to position [30, 0]
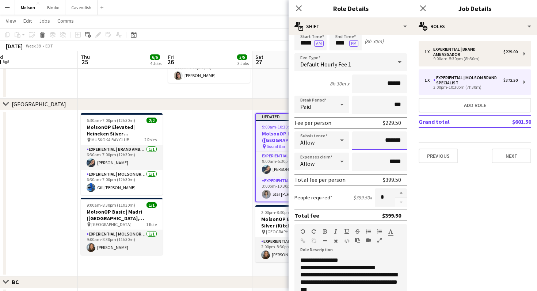
click at [393, 139] on input "*******" at bounding box center [379, 140] width 55 height 18
type input "*******"
click at [424, 199] on mat-expansion-panel "pencil3 General details 1 x Experiential | Brand Ambassador $229.00 9:00am-5:30…" at bounding box center [474, 163] width 124 height 256
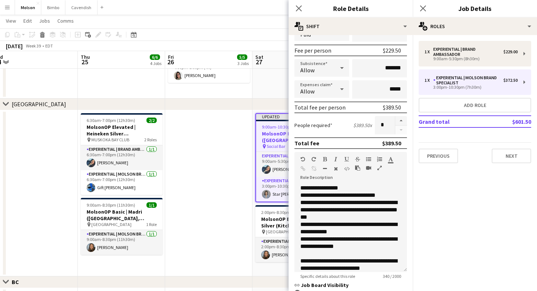
scroll to position [192, 0]
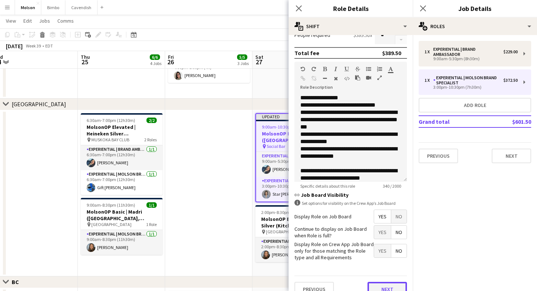
click at [378, 291] on button "Next" at bounding box center [386, 289] width 39 height 15
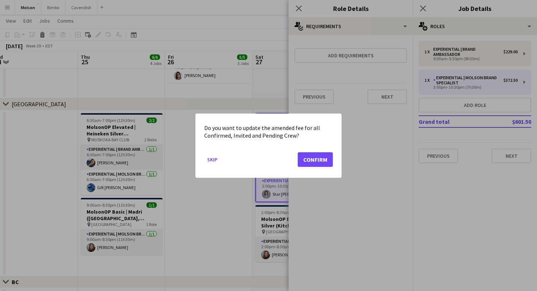
scroll to position [0, 0]
click at [325, 158] on button "Confirm" at bounding box center [314, 159] width 35 height 15
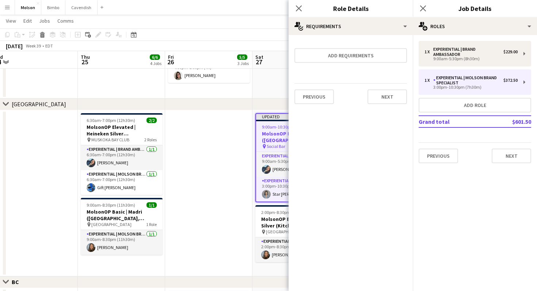
scroll to position [501, 0]
click at [391, 99] on button "Next" at bounding box center [386, 96] width 39 height 15
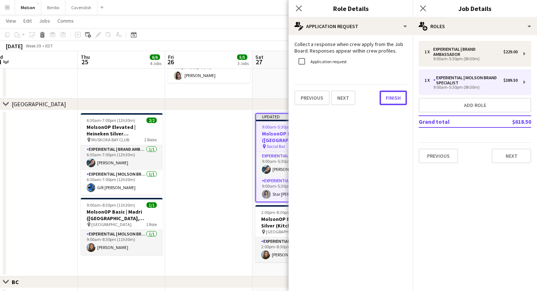
click at [391, 99] on button "Finish" at bounding box center [392, 98] width 27 height 15
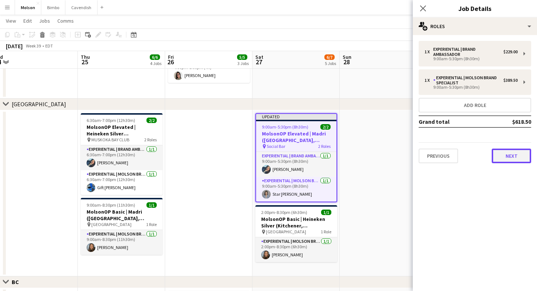
click at [511, 151] on button "Next" at bounding box center [510, 156] width 39 height 15
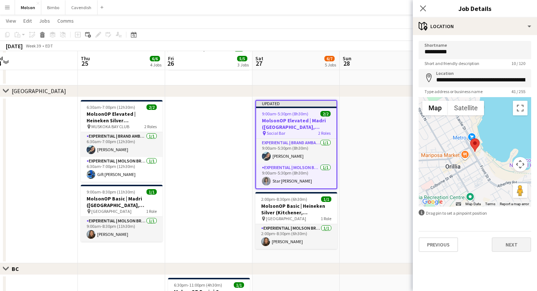
scroll to position [518, 0]
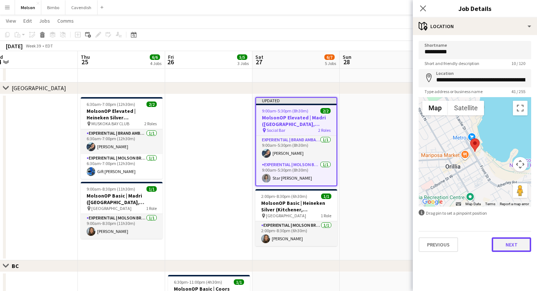
click at [503, 243] on button "Next" at bounding box center [510, 244] width 39 height 15
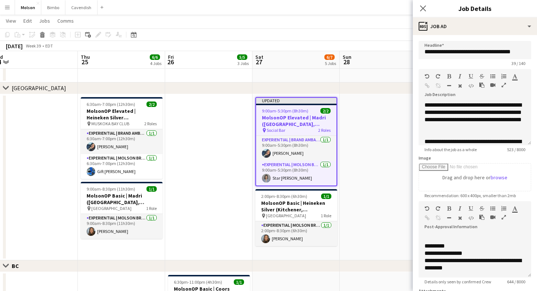
scroll to position [76, 0]
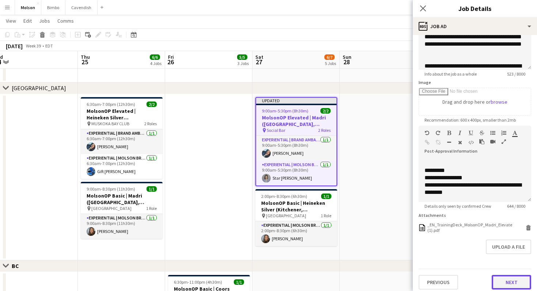
click at [503, 277] on button "Next" at bounding box center [510, 282] width 39 height 15
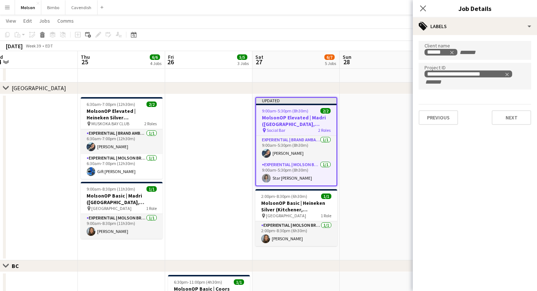
scroll to position [0, 0]
click at [509, 109] on div "Previous Next" at bounding box center [474, 114] width 112 height 21
click at [509, 115] on button "Next" at bounding box center [510, 117] width 39 height 15
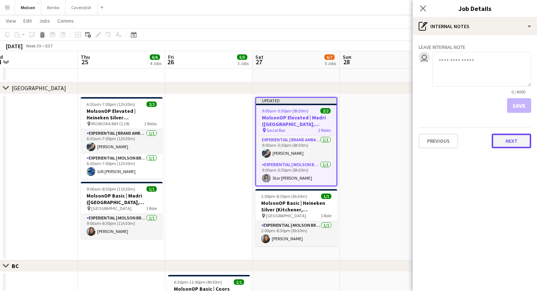
click at [502, 142] on button "Next" at bounding box center [510, 141] width 39 height 15
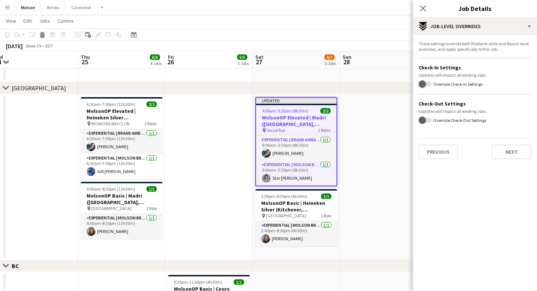
click at [508, 160] on div "These settings override both Platform-wide and Board-level overrides, and apply…" at bounding box center [474, 100] width 124 height 130
click at [508, 154] on button "Next" at bounding box center [510, 152] width 39 height 15
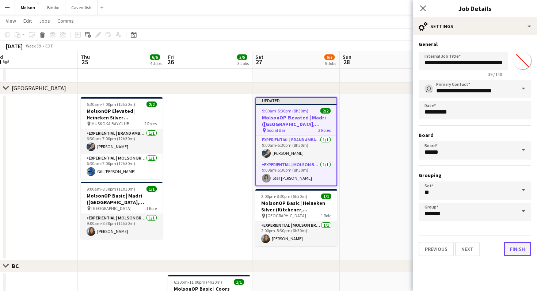
click at [516, 249] on button "Finish" at bounding box center [516, 249] width 27 height 15
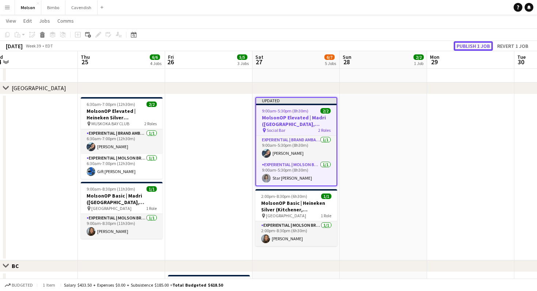
click at [469, 46] on button "Publish 1 job" at bounding box center [472, 45] width 39 height 9
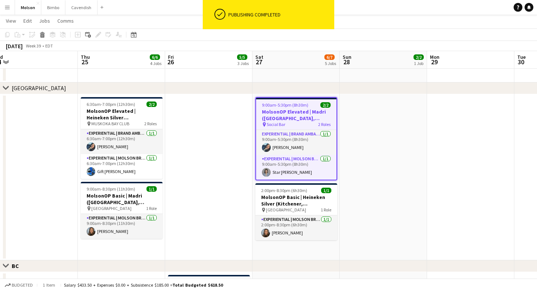
click at [301, 119] on h3 "MolsonOP Elevated | Madri ([GEOGRAPHIC_DATA], [GEOGRAPHIC_DATA])" at bounding box center [296, 114] width 80 height 13
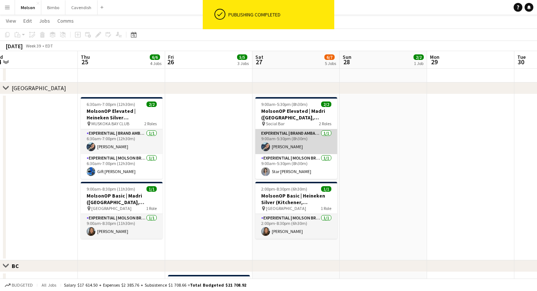
click at [299, 140] on app-card-role "Experiential | Brand Ambassador [DATE] 9:00am-5:30pm (8h30m) [PERSON_NAME]" at bounding box center [296, 141] width 82 height 25
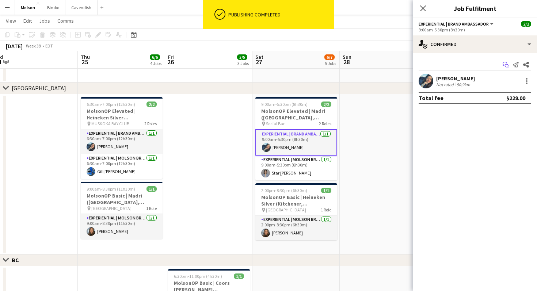
click at [502, 64] on app-icon "Start chat" at bounding box center [505, 64] width 10 height 10
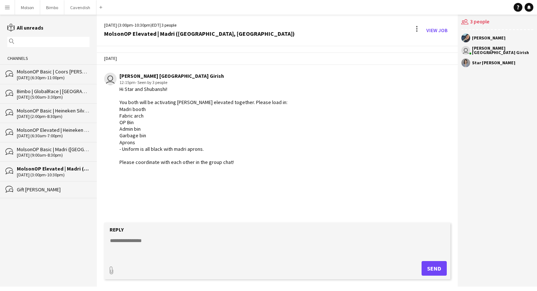
click at [176, 244] on textarea at bounding box center [278, 246] width 339 height 19
paste textarea "**********"
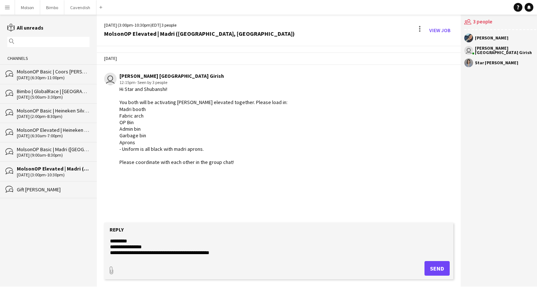
scroll to position [141, 0]
type textarea "**********"
click at [424, 268] on button "Send" at bounding box center [436, 268] width 25 height 15
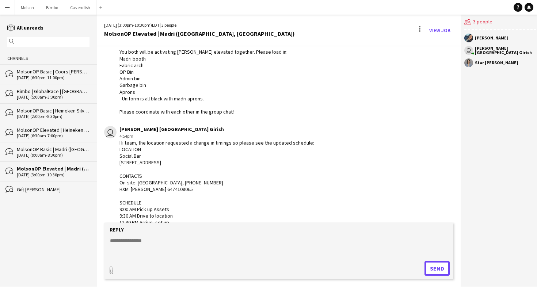
scroll to position [0, 0]
